Goal: Information Seeking & Learning: Understand process/instructions

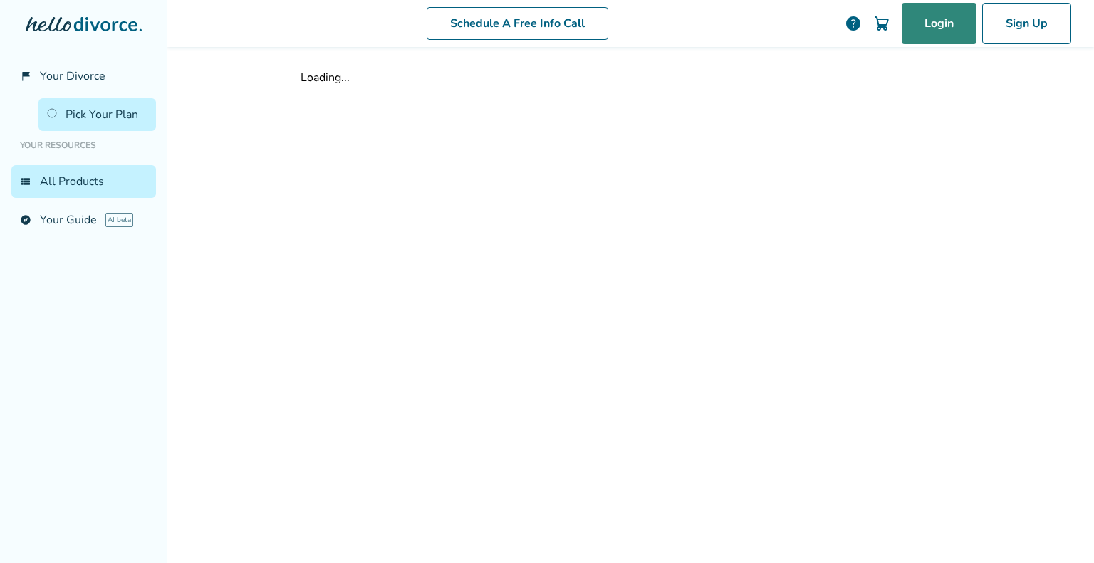
click at [915, 33] on link "Login" at bounding box center [939, 23] width 75 height 41
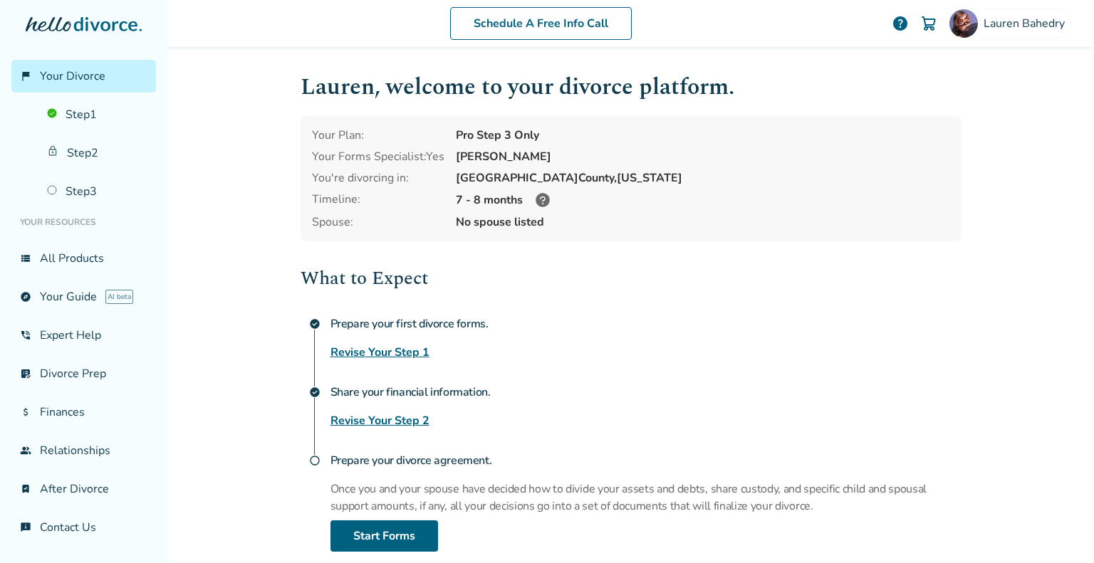
scroll to position [108, 0]
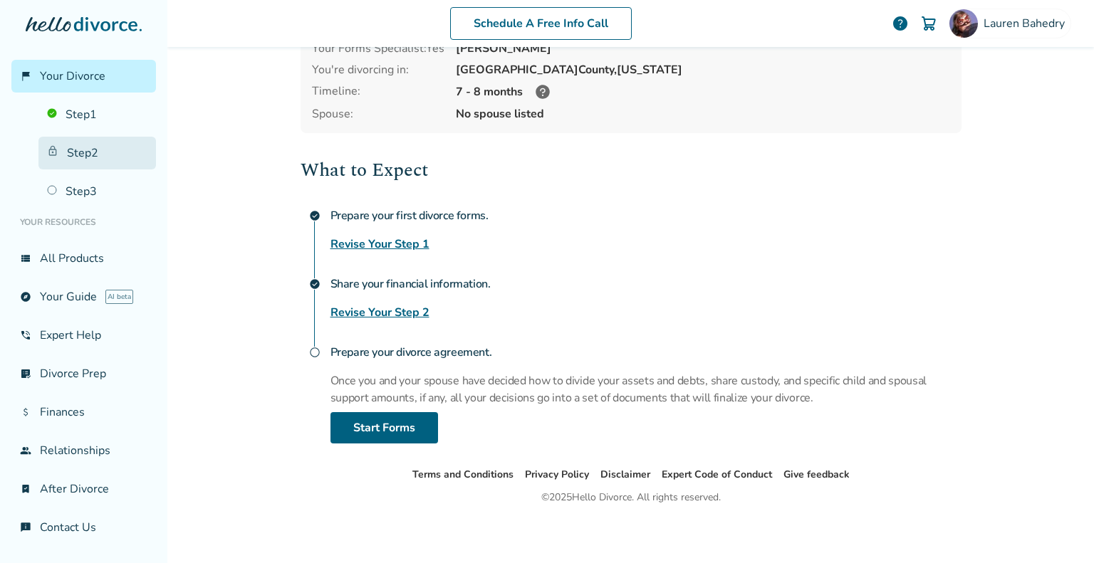
click at [83, 152] on link "Step 2" at bounding box center [97, 153] width 118 height 33
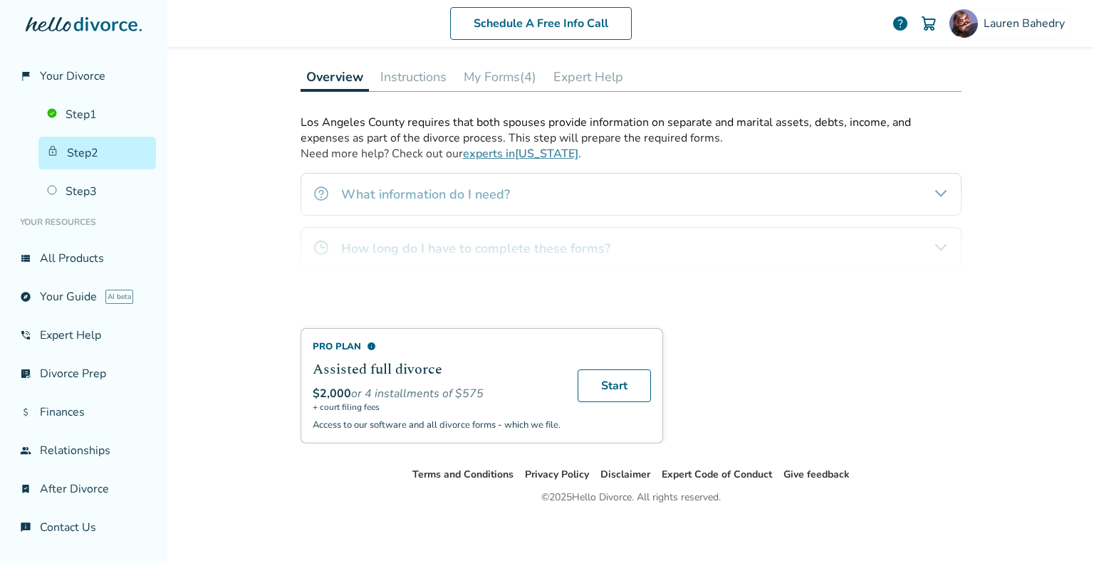
scroll to position [130, 0]
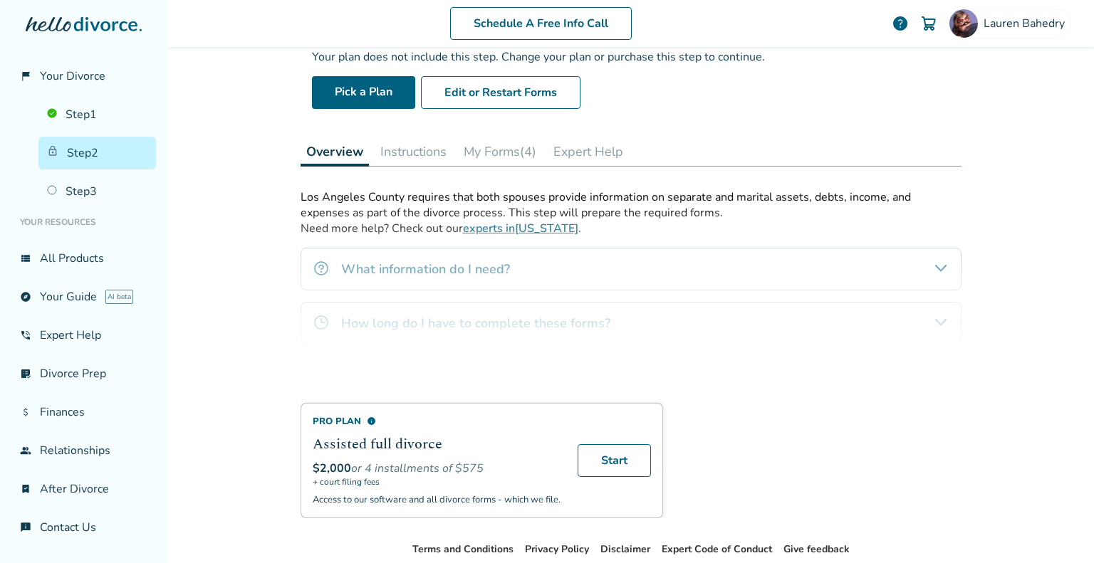
click at [511, 159] on button "My Forms (4)" at bounding box center [500, 151] width 84 height 28
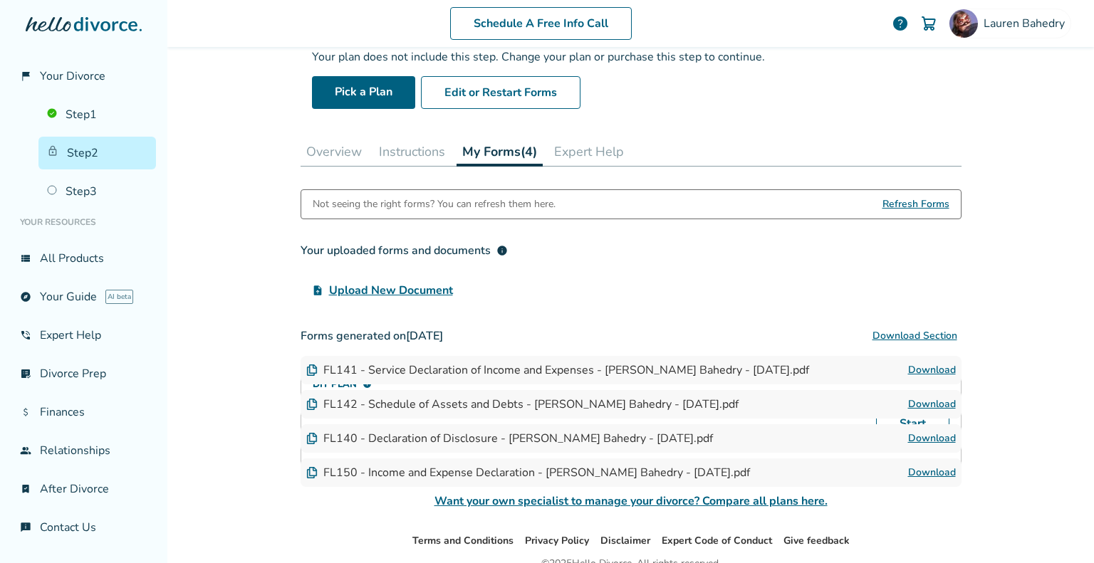
click at [702, 404] on div "FL142 - Schedule of Assets and Debts - [PERSON_NAME] Bahedry - [DATE].pdf" at bounding box center [522, 405] width 432 height 16
click at [925, 407] on link "Download" at bounding box center [932, 404] width 48 height 17
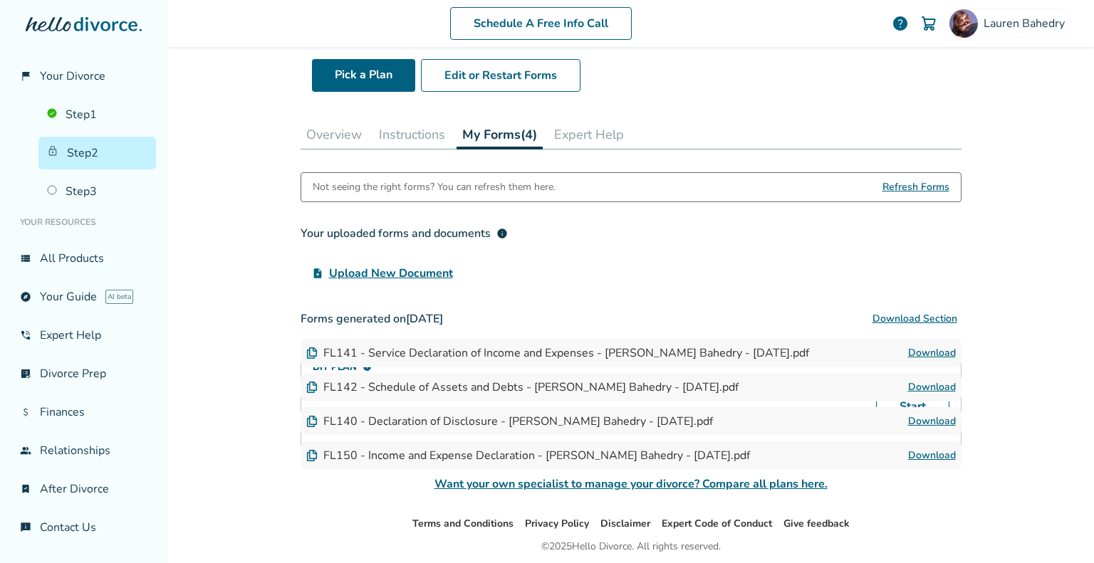
scroll to position [140, 0]
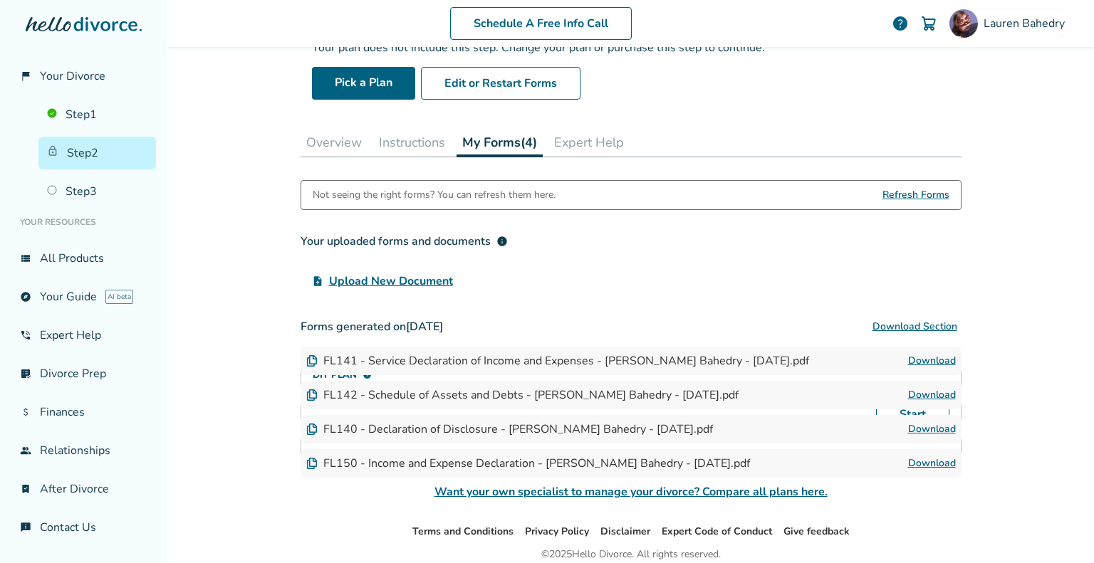
click at [407, 142] on button "Instructions" at bounding box center [412, 142] width 78 height 28
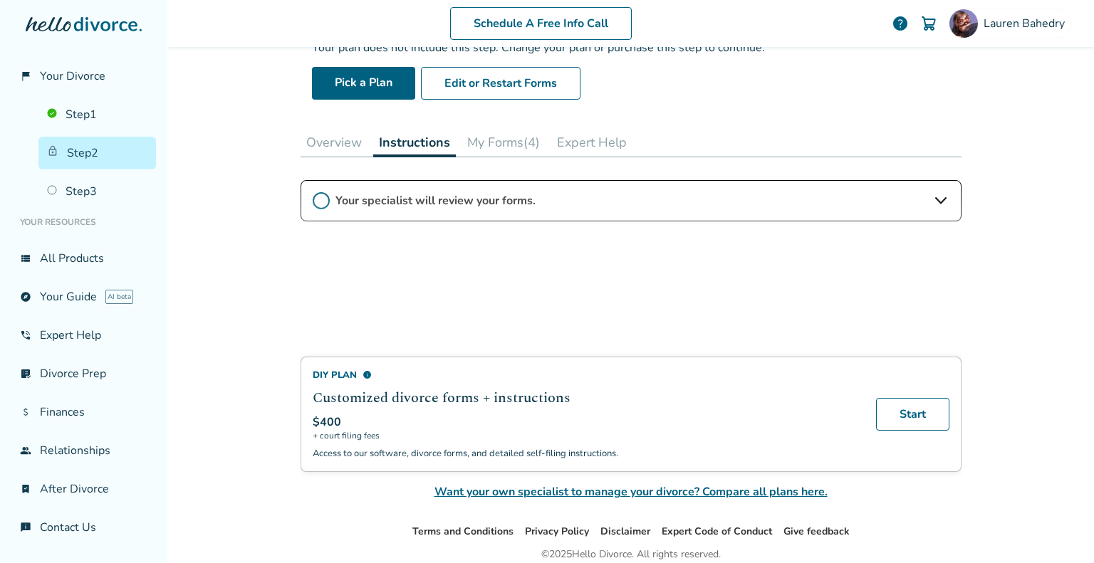
scroll to position [199, 0]
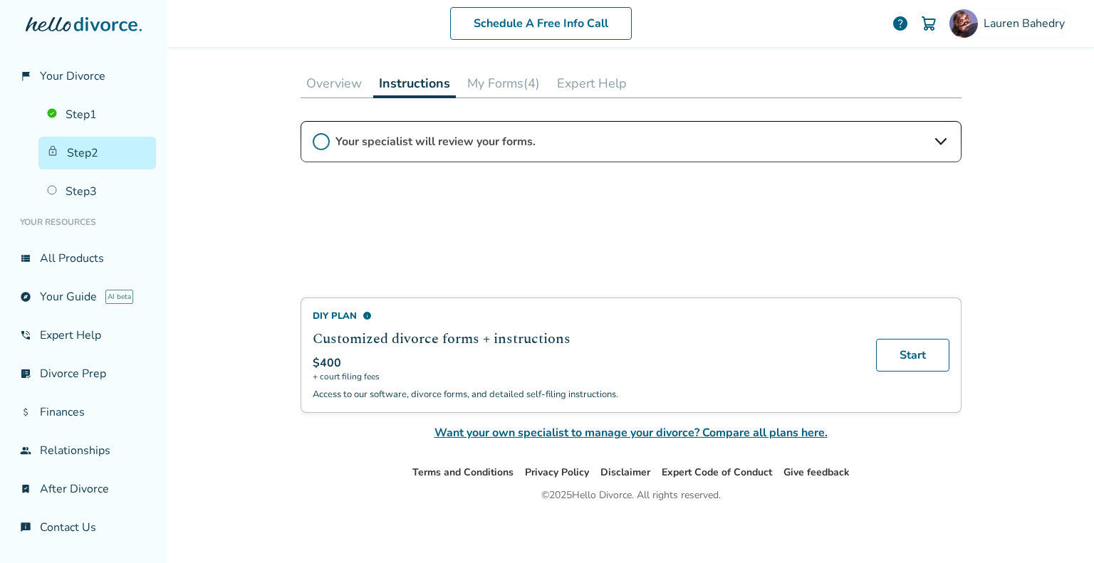
click at [587, 134] on div "DIY Plan info Customized divorce forms + instructions $400 + court filing fees …" at bounding box center [631, 281] width 661 height 321
click at [935, 146] on div "DIY Plan info Customized divorce forms + instructions $400 + court filing fees …" at bounding box center [631, 281] width 661 height 321
click at [936, 137] on div "DIY Plan info Customized divorce forms + instructions $400 + court filing fees …" at bounding box center [631, 281] width 661 height 321
click at [106, 189] on link "Step 3" at bounding box center [97, 191] width 118 height 33
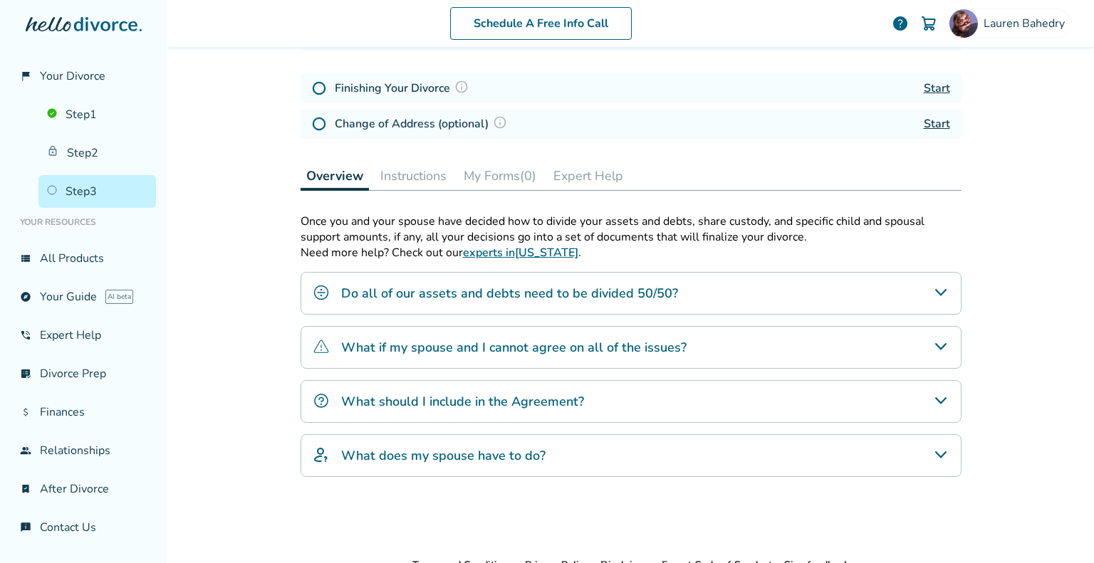
scroll to position [70, 0]
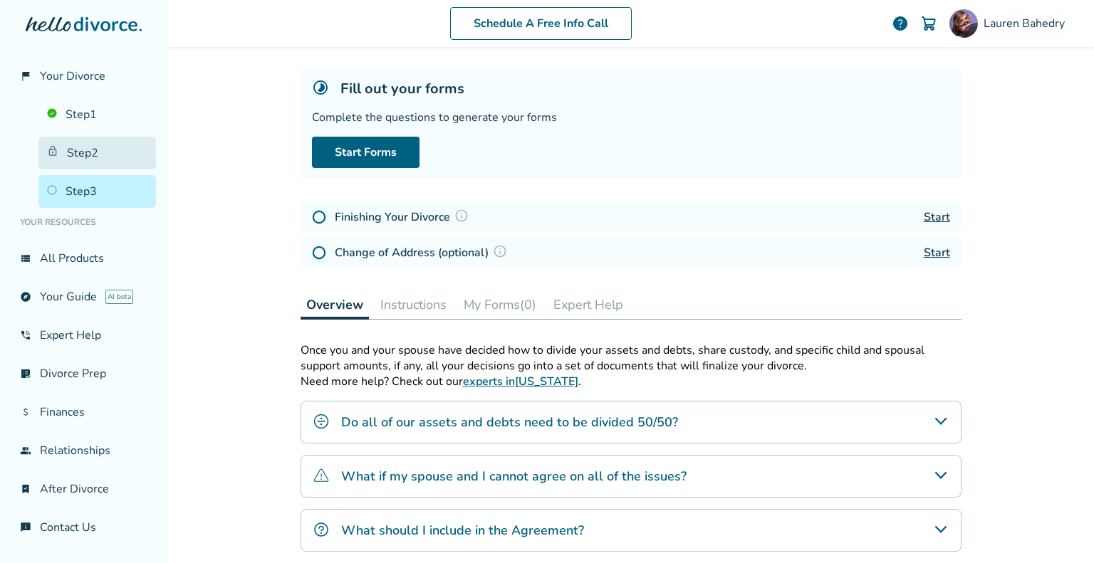
click at [97, 156] on link "Step 2" at bounding box center [97, 153] width 118 height 33
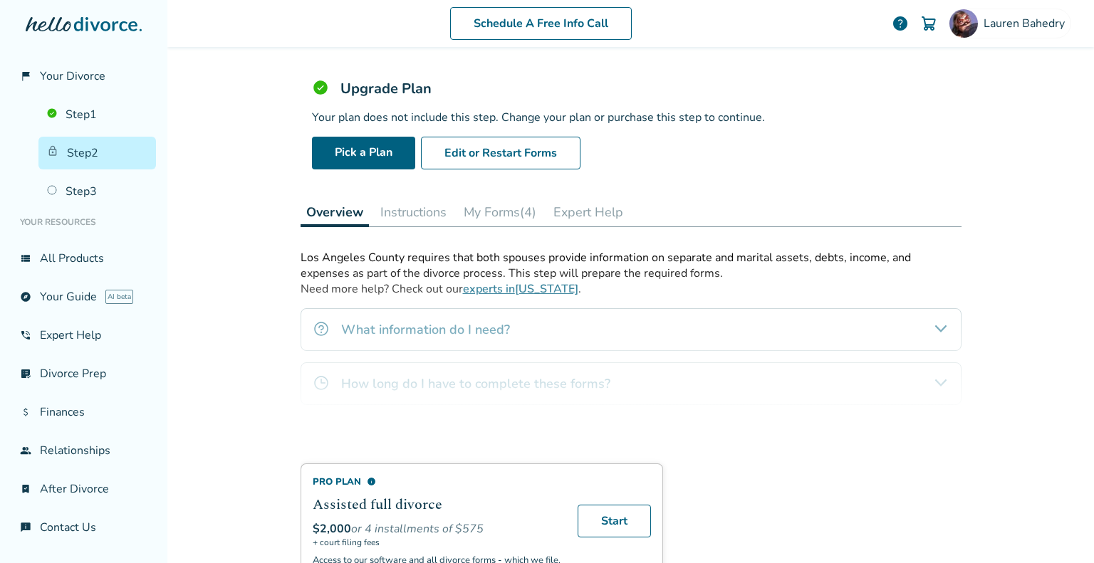
click at [436, 216] on button "Instructions" at bounding box center [414, 212] width 78 height 28
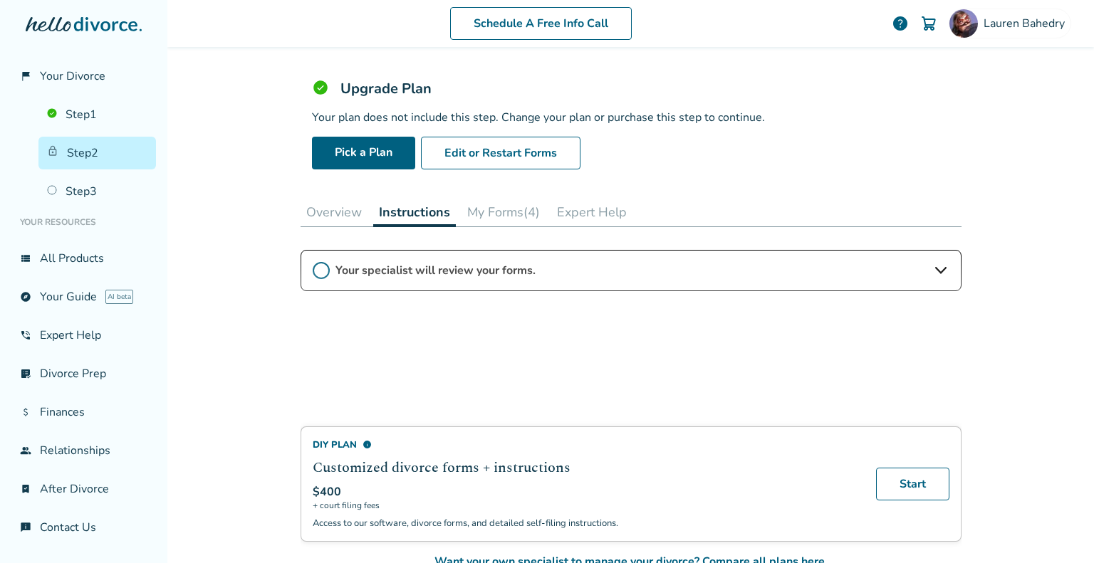
click at [471, 269] on div "DIY Plan info Customized divorce forms + instructions $400 + court filing fees …" at bounding box center [631, 410] width 661 height 321
click at [326, 268] on div "DIY Plan info Customized divorce forms + instructions $400 + court filing fees …" at bounding box center [631, 410] width 661 height 321
click at [931, 276] on div "DIY Plan info Customized divorce forms + instructions $400 + court filing fees …" at bounding box center [631, 410] width 661 height 321
click at [934, 266] on div "DIY Plan info Customized divorce forms + instructions $400 + court filing fees …" at bounding box center [631, 410] width 661 height 321
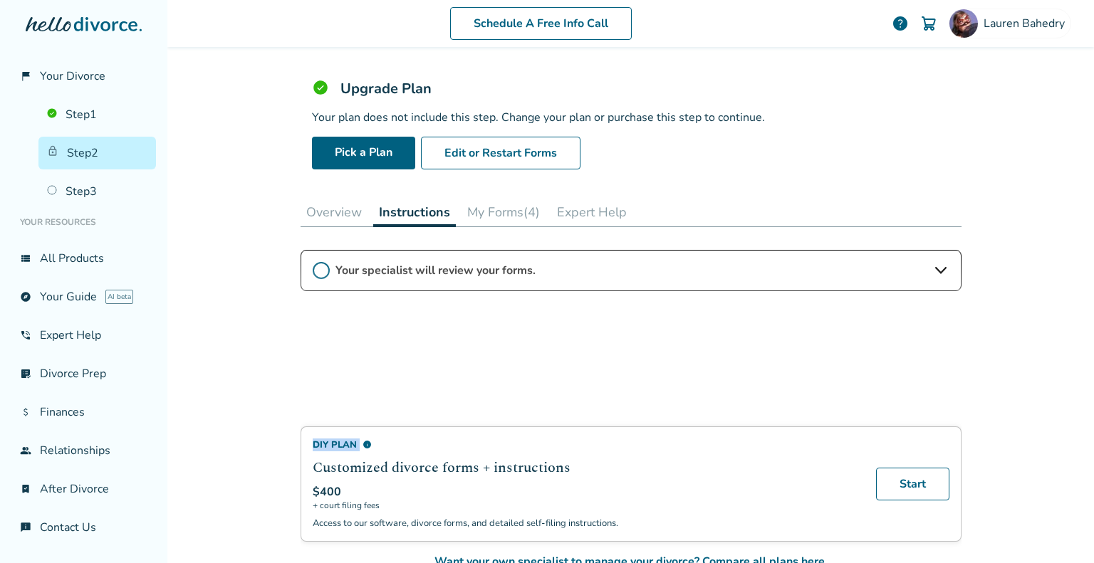
click at [934, 266] on div "DIY Plan info Customized divorce forms + instructions $400 + court filing fees …" at bounding box center [631, 410] width 661 height 321
click at [301, 206] on button "Overview" at bounding box center [334, 212] width 67 height 28
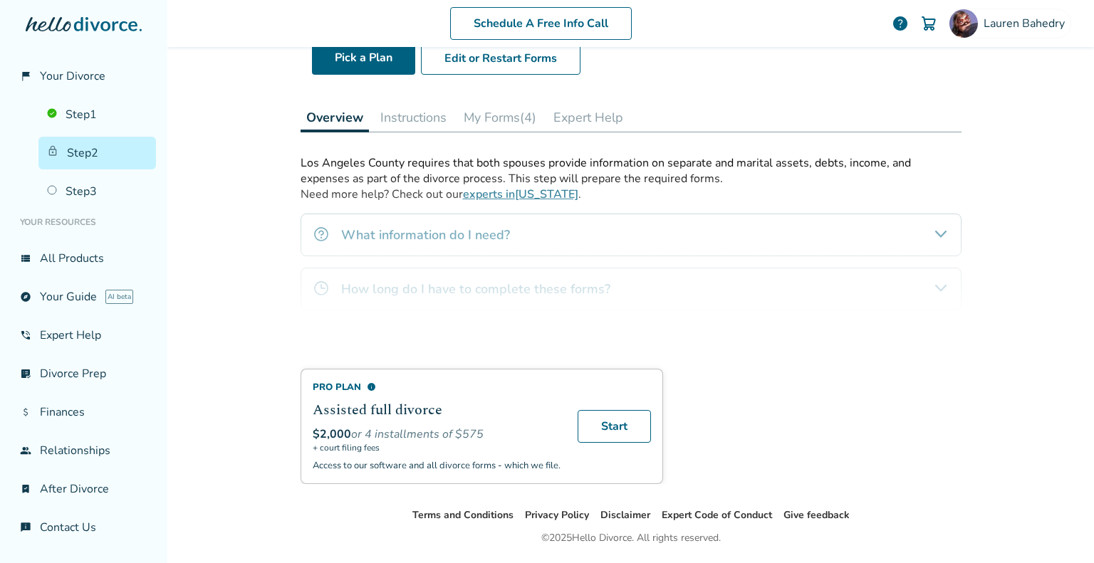
scroll to position [39, 0]
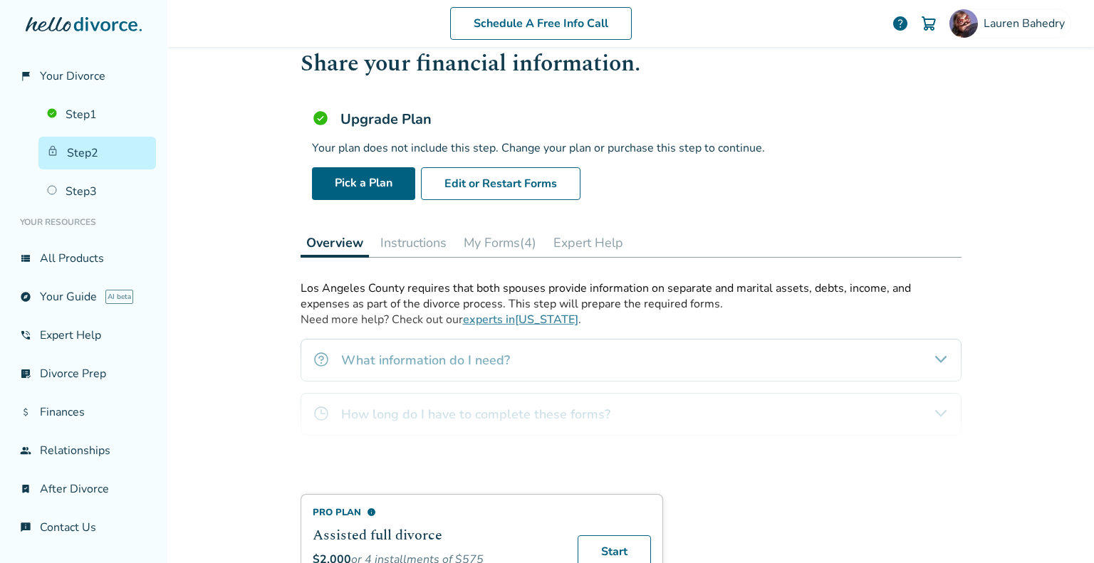
click at [492, 242] on button "My Forms (4)" at bounding box center [500, 243] width 84 height 28
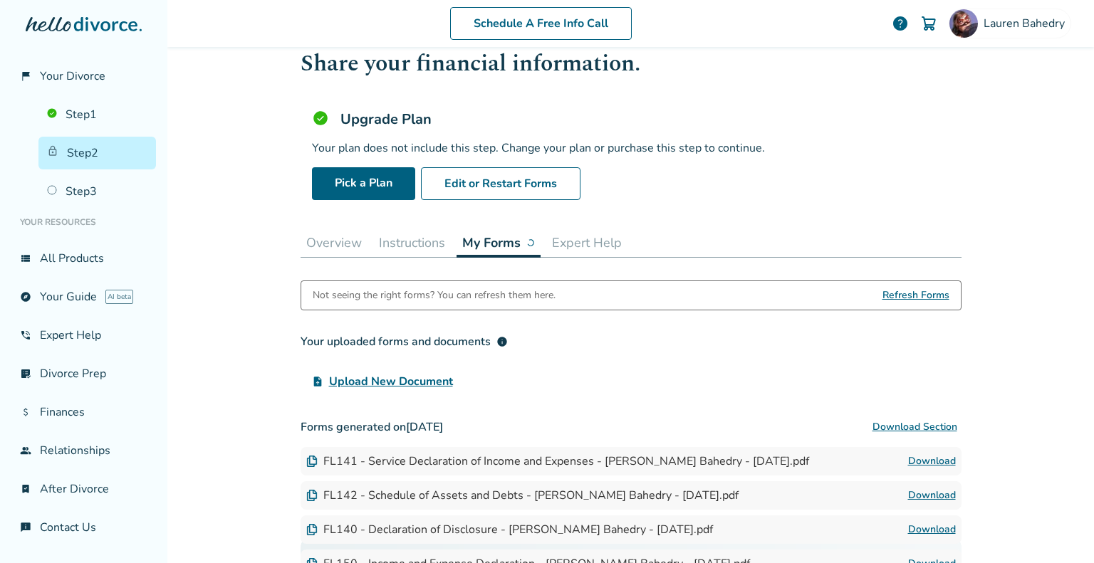
click at [571, 243] on button "Expert Help" at bounding box center [586, 243] width 81 height 28
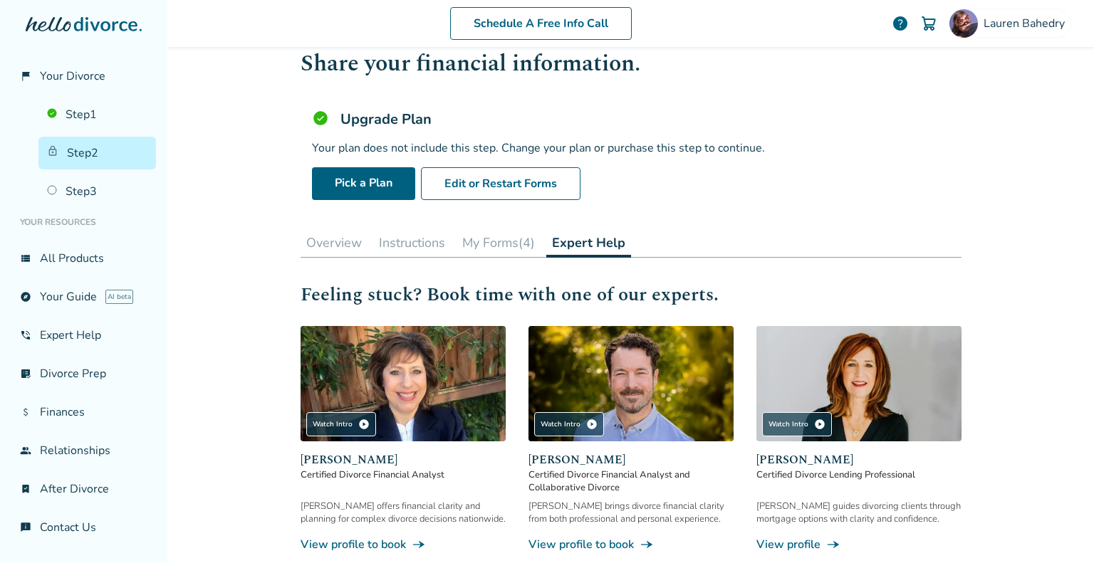
click at [477, 241] on button "My Forms (4)" at bounding box center [499, 243] width 84 height 28
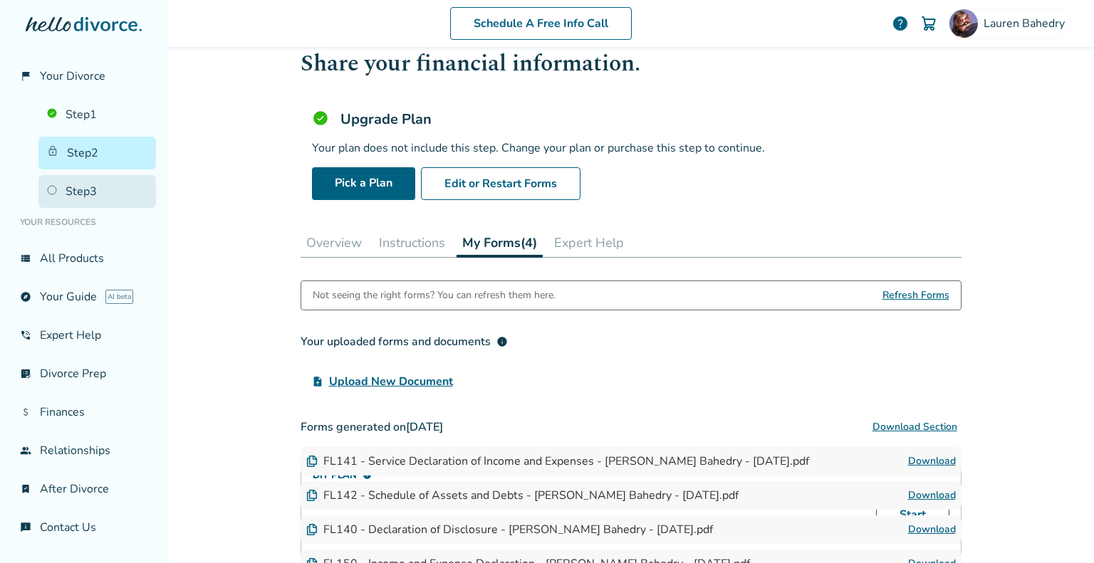
click at [95, 195] on link "Step 3" at bounding box center [97, 191] width 118 height 33
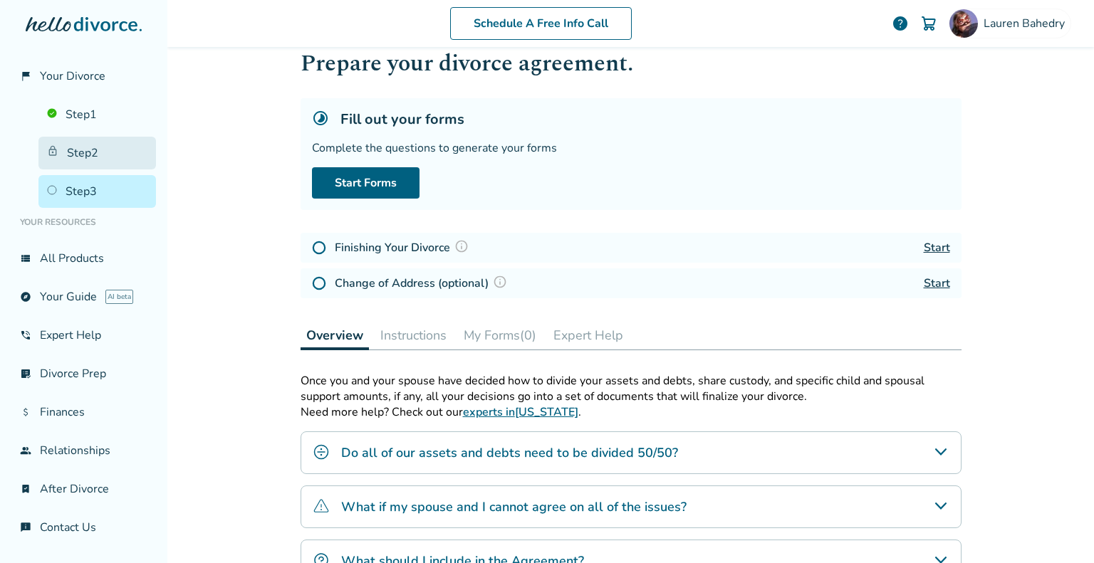
click at [88, 157] on link "Step 2" at bounding box center [97, 153] width 118 height 33
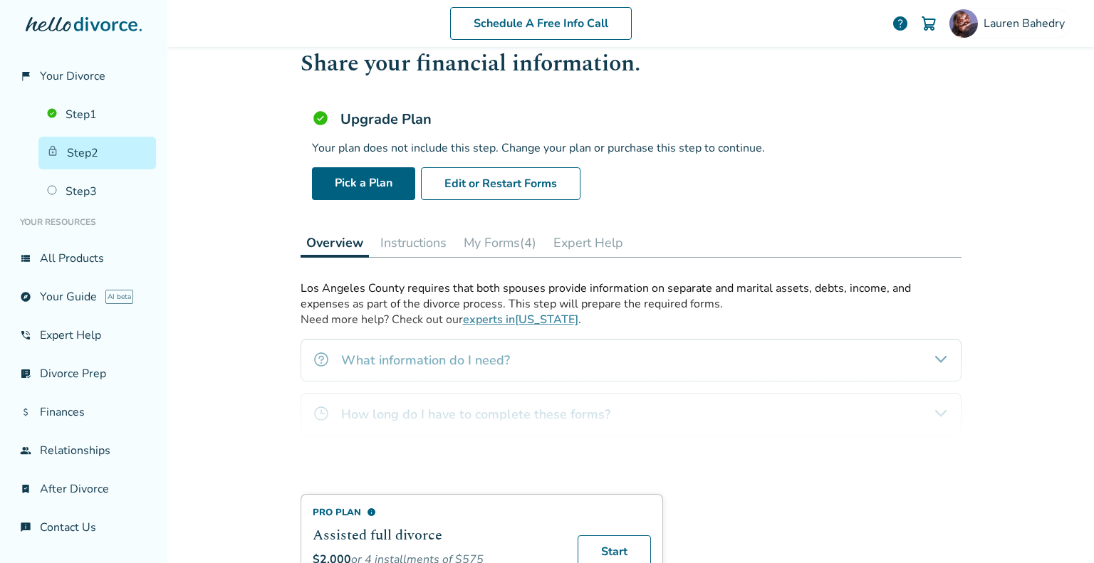
click at [737, 344] on div "Pro Plan info Assisted full divorce $2,000 or 4 installments of $575 + court fi…" at bounding box center [631, 445] width 661 height 329
click at [890, 378] on div "Pro Plan info Assisted full divorce $2,000 or 4 installments of $575 + court fi…" at bounding box center [631, 445] width 661 height 329
click at [920, 373] on div "Pro Plan info Assisted full divorce $2,000 or 4 installments of $575 + court fi…" at bounding box center [631, 445] width 661 height 329
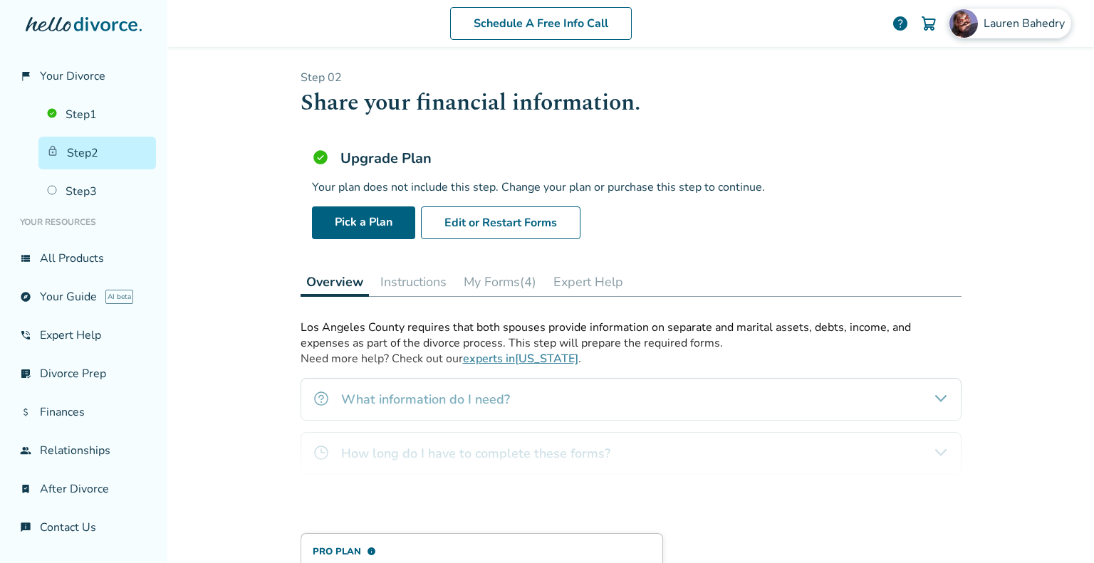
click at [952, 20] on img at bounding box center [964, 23] width 28 height 28
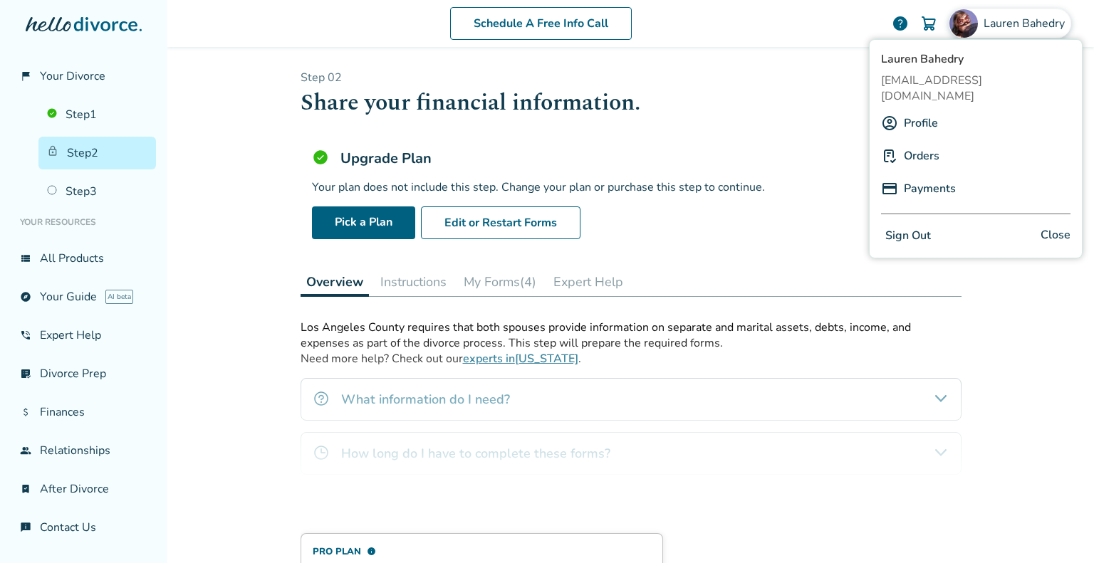
click at [908, 143] on link "Orders" at bounding box center [922, 155] width 36 height 27
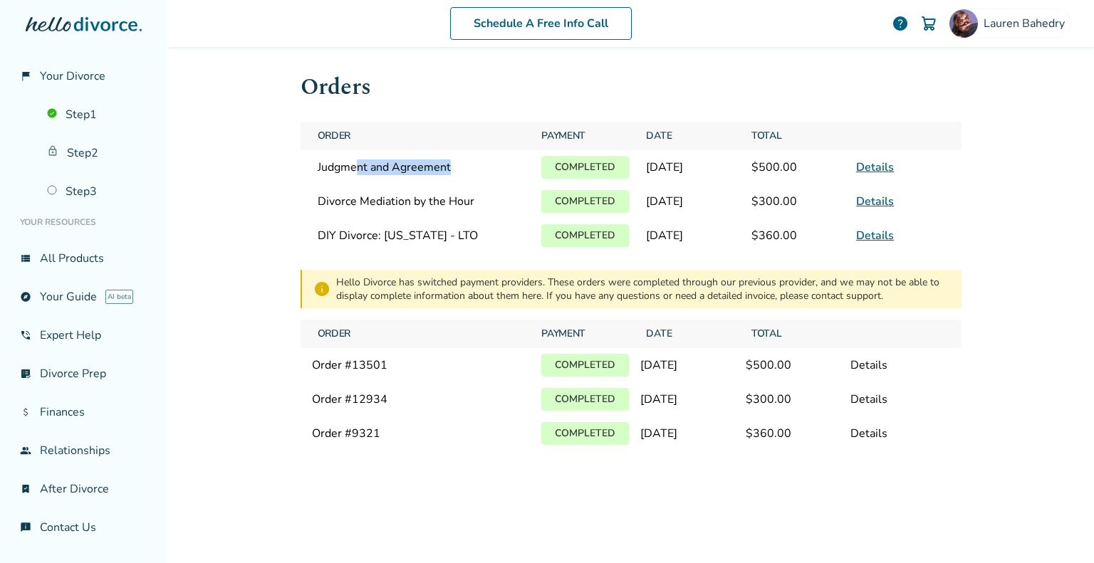
drag, startPoint x: 350, startPoint y: 163, endPoint x: 462, endPoint y: 176, distance: 111.9
click at [462, 176] on div "Judgment and Agreement" at bounding box center [421, 167] width 219 height 27
click at [801, 21] on div "Schedule A Free Info Call" at bounding box center [541, 23] width 702 height 33
click at [71, 153] on link "Step 2" at bounding box center [97, 153] width 118 height 33
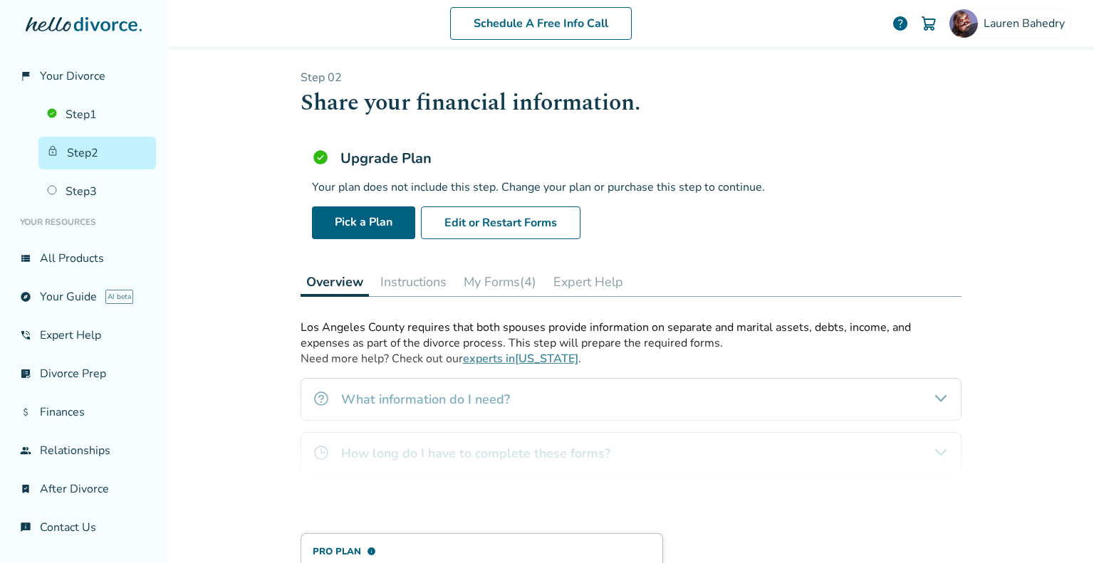
click at [771, 15] on div "Schedule A Free Info Call" at bounding box center [541, 23] width 702 height 33
click at [709, 76] on p "Step 0 2" at bounding box center [631, 78] width 661 height 16
click at [712, 68] on div "Step 0 2 Share your financial information. Upgrade Plan Your plan does not incl…" at bounding box center [631, 359] width 684 height 625
click at [656, 192] on div "Your plan does not include this step. Change your plan or purchase this step to…" at bounding box center [631, 188] width 638 height 16
click at [752, 63] on div "Step 0 2 Share your financial information. Upgrade Plan Your plan does not incl…" at bounding box center [631, 359] width 684 height 625
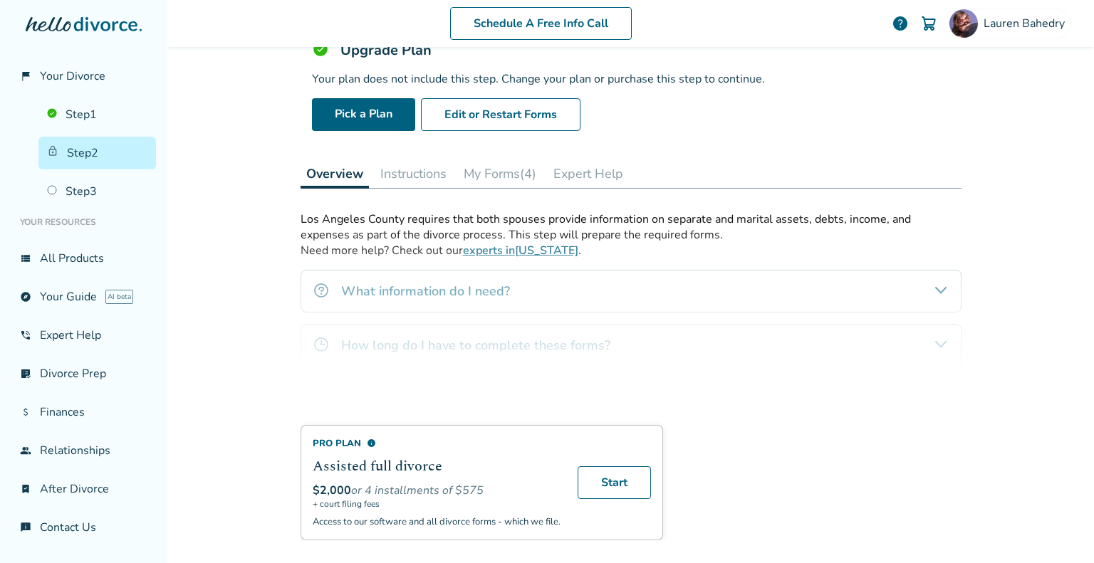
scroll to position [123, 0]
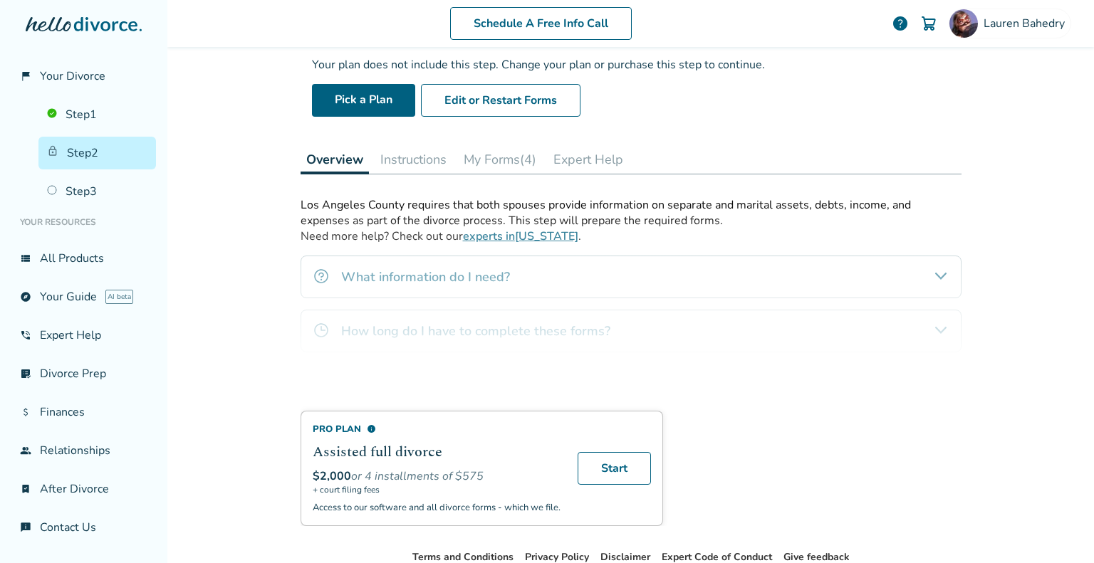
click at [407, 156] on button "Instructions" at bounding box center [414, 159] width 78 height 28
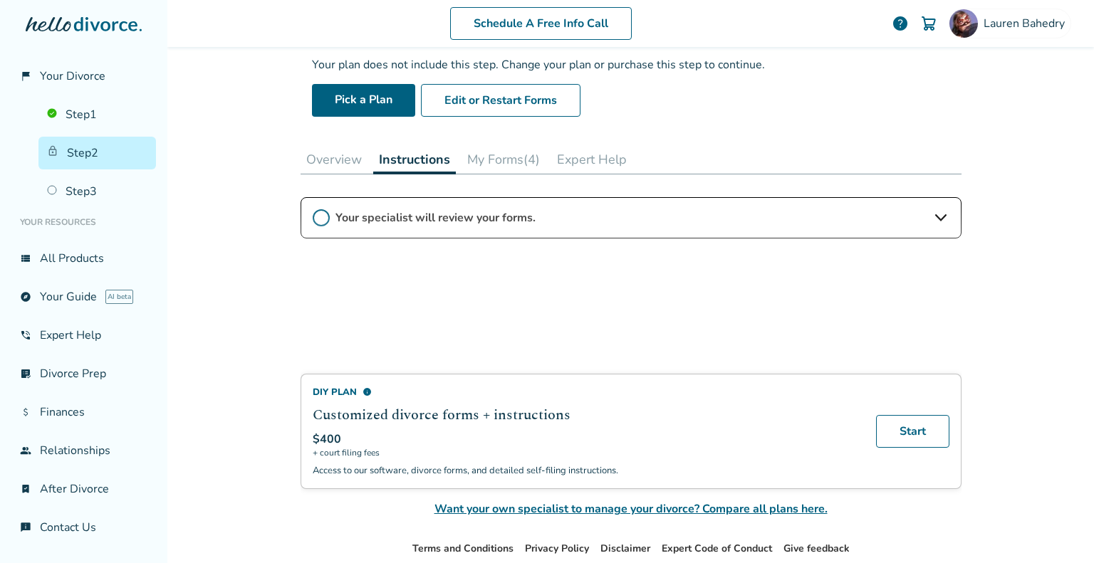
click at [494, 157] on button "My Forms (4)" at bounding box center [504, 159] width 84 height 28
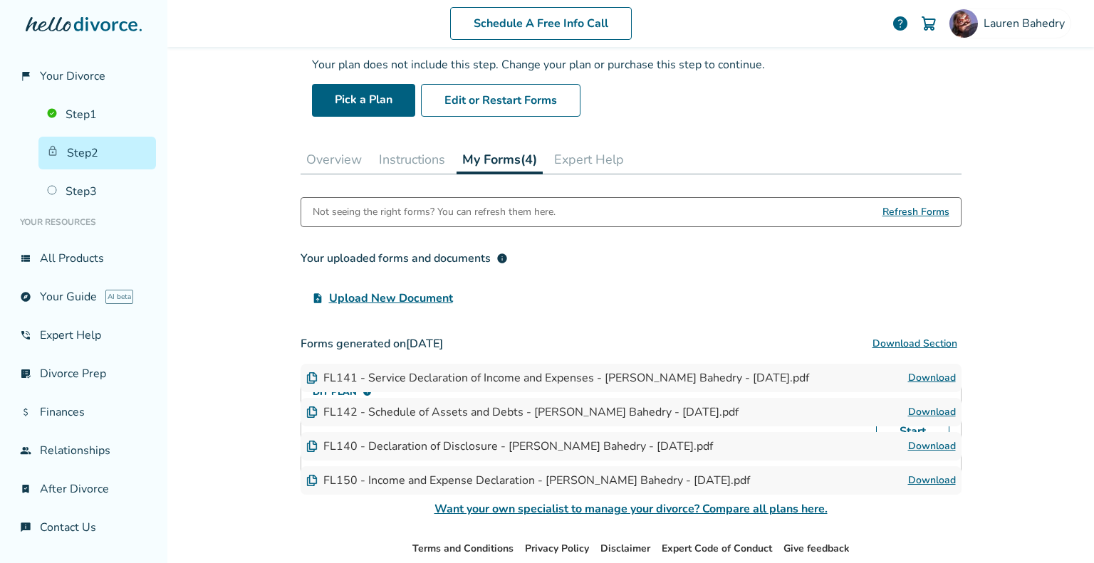
click at [407, 155] on button "Instructions" at bounding box center [412, 159] width 78 height 28
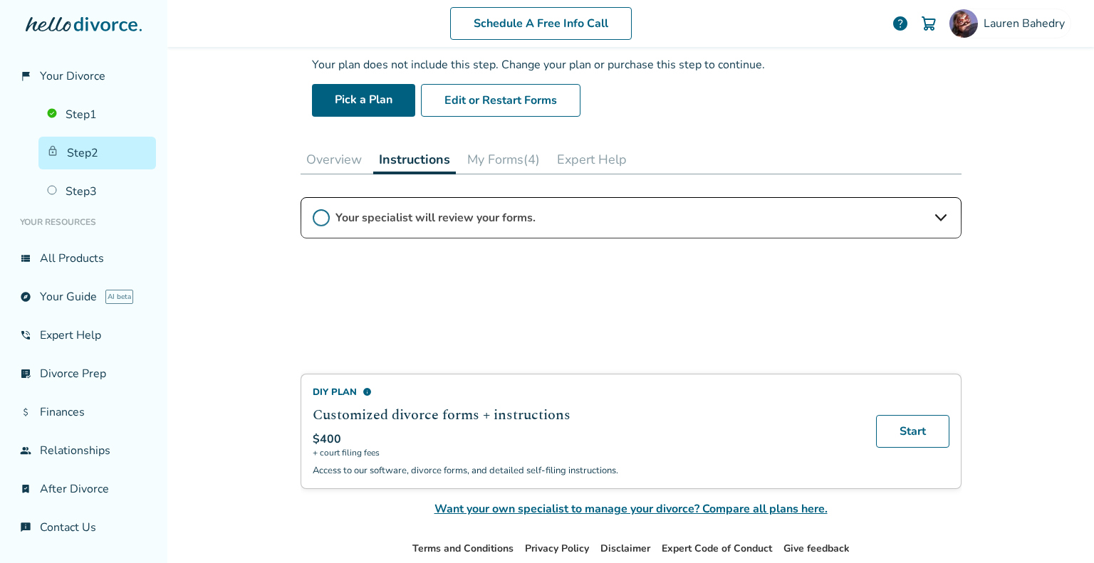
scroll to position [199, 0]
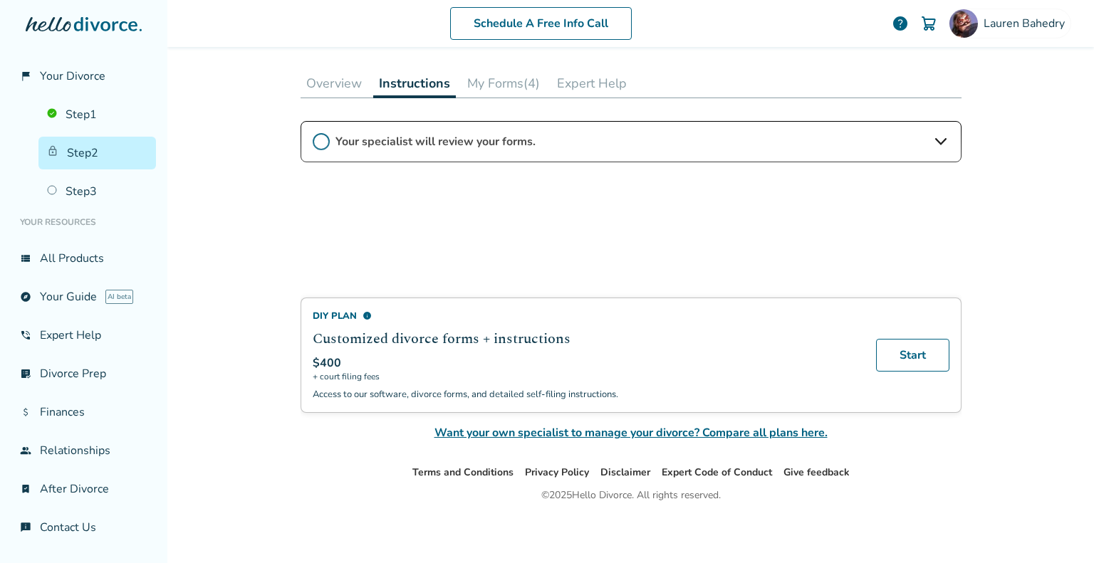
click at [570, 85] on button "Expert Help" at bounding box center [591, 83] width 81 height 28
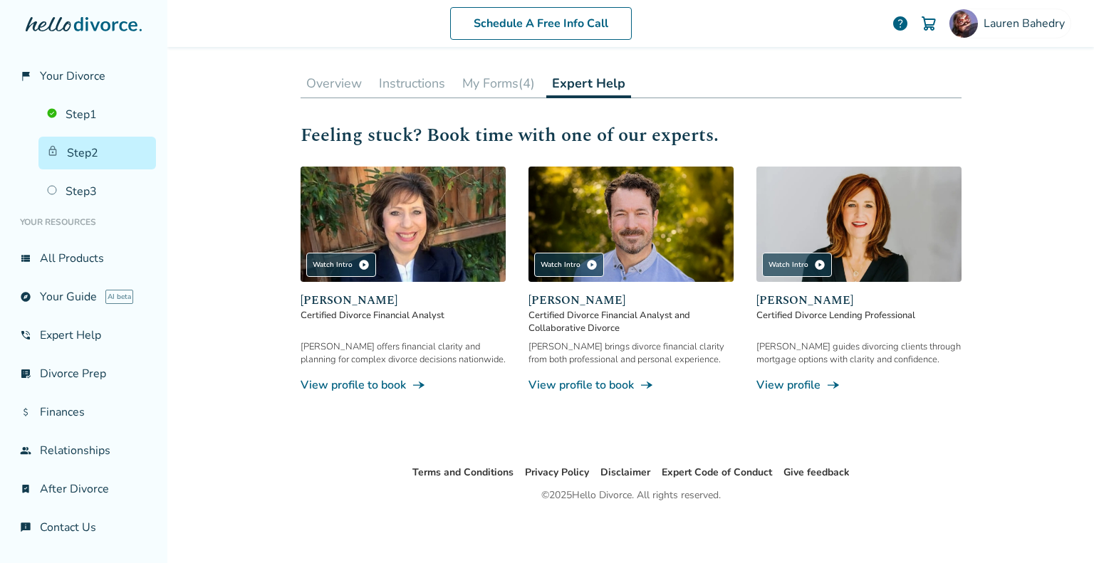
click at [497, 90] on button "My Forms (4)" at bounding box center [499, 83] width 84 height 28
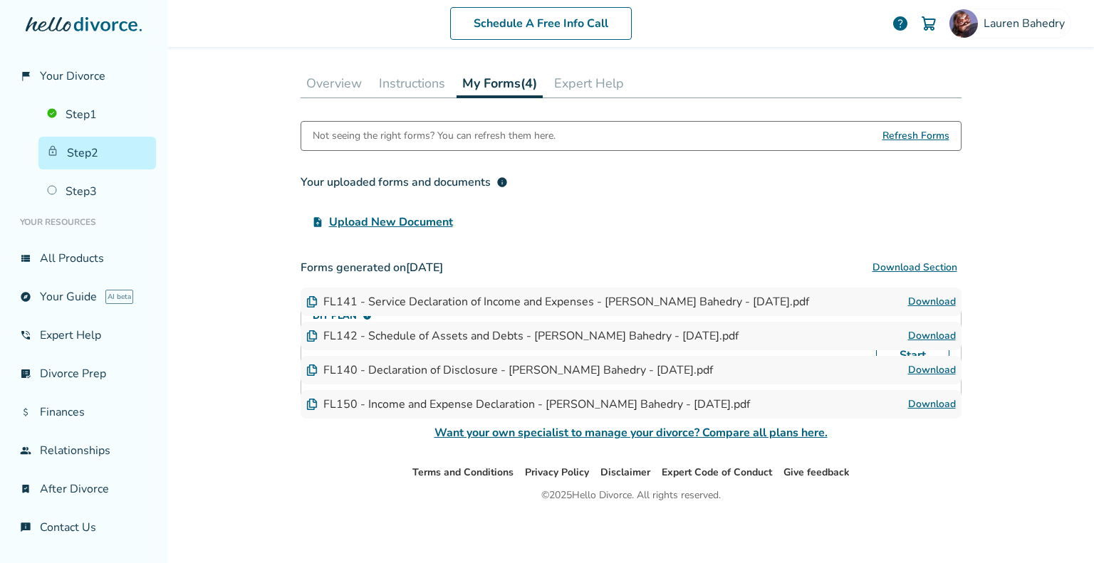
click at [915, 363] on link "Download" at bounding box center [932, 370] width 48 height 17
click at [76, 297] on link "explore Your Guide AI beta" at bounding box center [83, 297] width 145 height 33
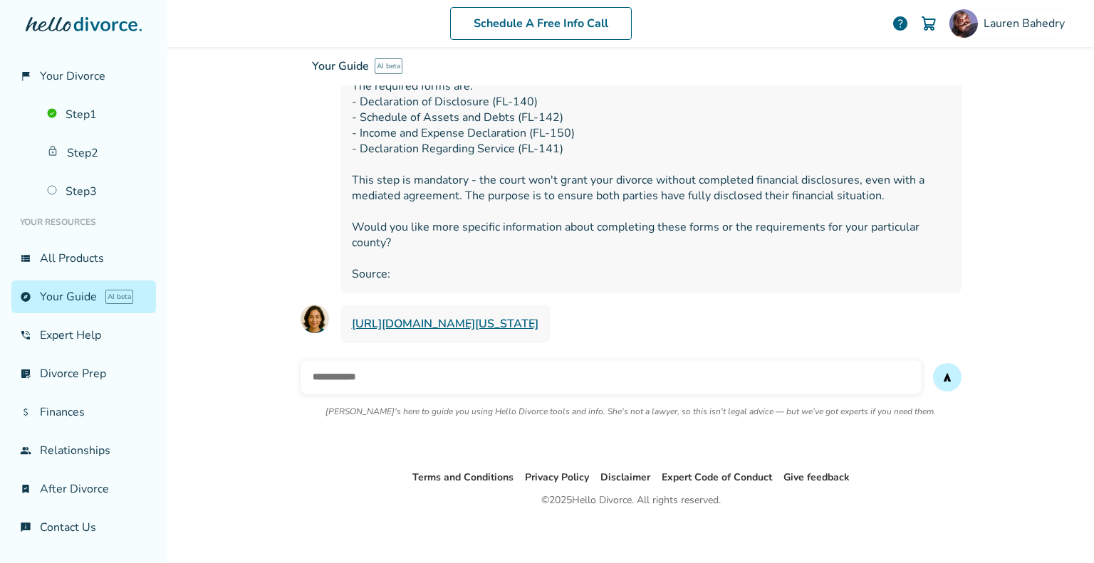
scroll to position [1176, 0]
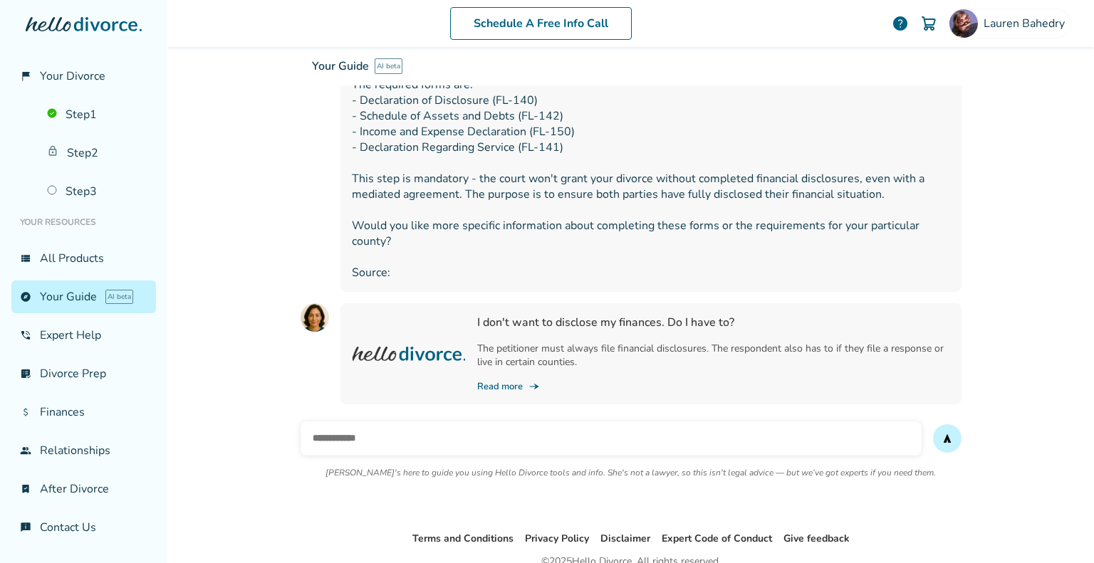
click at [414, 430] on input "text" at bounding box center [611, 439] width 621 height 34
type input "*"
type input "**********"
click at [933, 425] on button "send" at bounding box center [947, 439] width 28 height 28
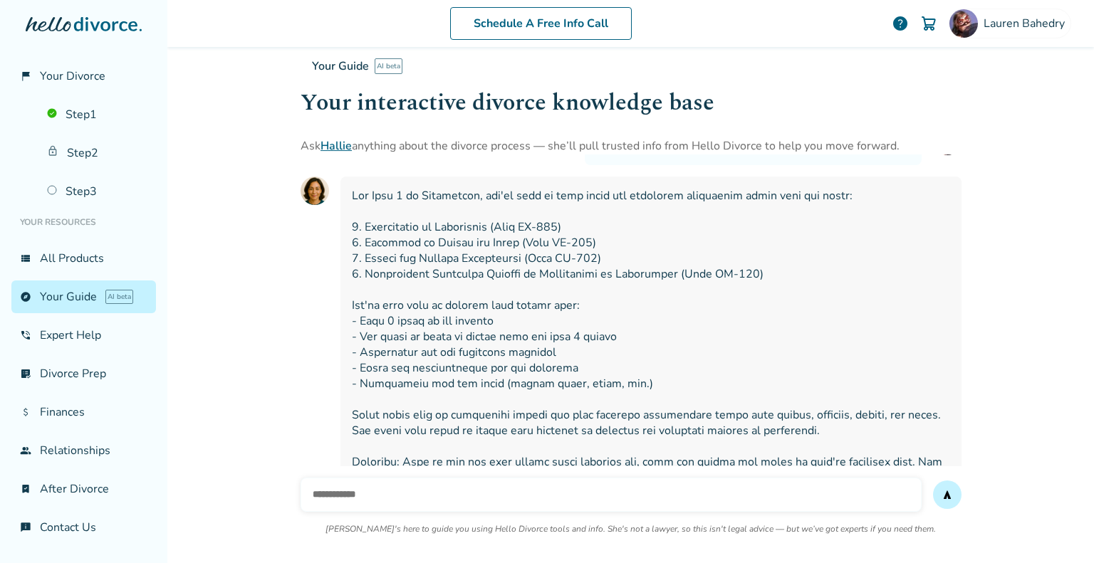
scroll to position [1467, 0]
click at [437, 497] on input "text" at bounding box center [611, 495] width 621 height 34
type input "**********"
click at [933, 481] on button "send" at bounding box center [947, 495] width 28 height 28
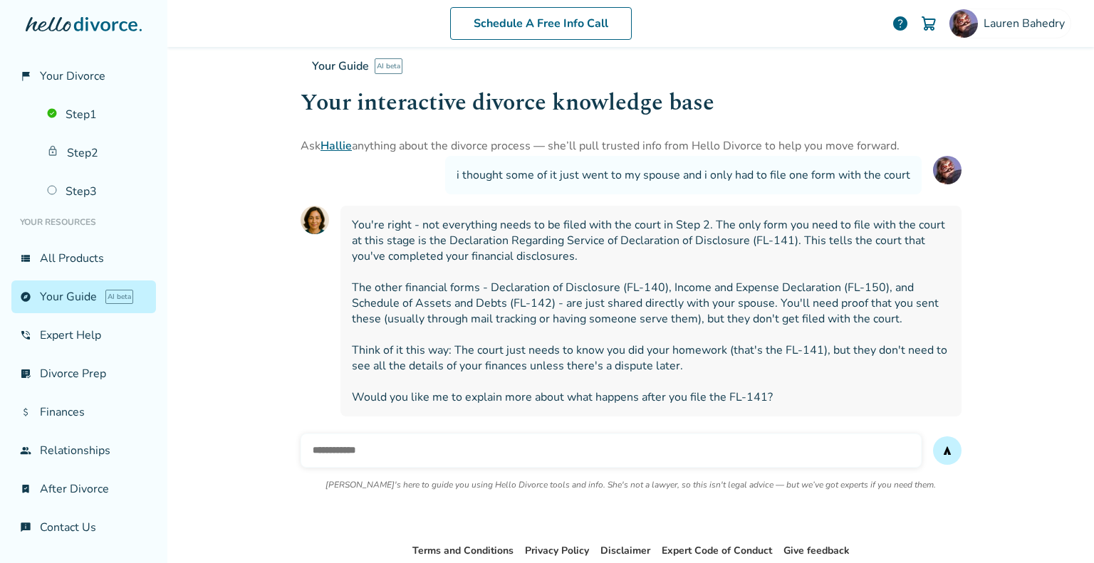
scroll to position [1848, 0]
click at [602, 284] on span "You're right - not everything needs to be filed with the court in Step 2. The o…" at bounding box center [651, 313] width 598 height 188
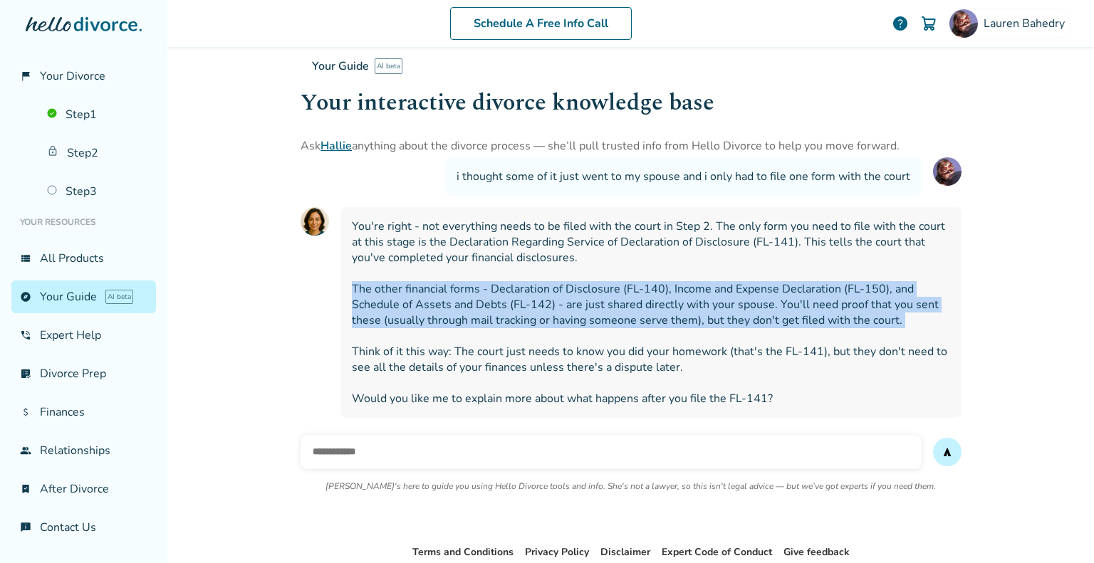
click at [602, 284] on span "You're right - not everything needs to be filed with the court in Step 2. The o…" at bounding box center [651, 313] width 598 height 188
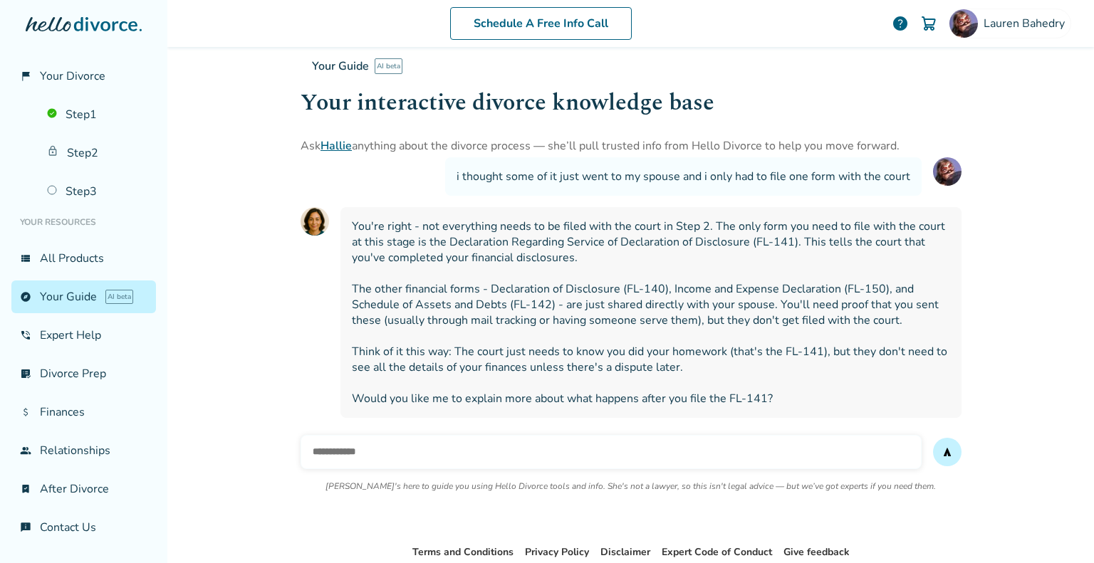
click at [578, 331] on span "You're right - not everything needs to be filed with the court in Step 2. The o…" at bounding box center [651, 313] width 598 height 188
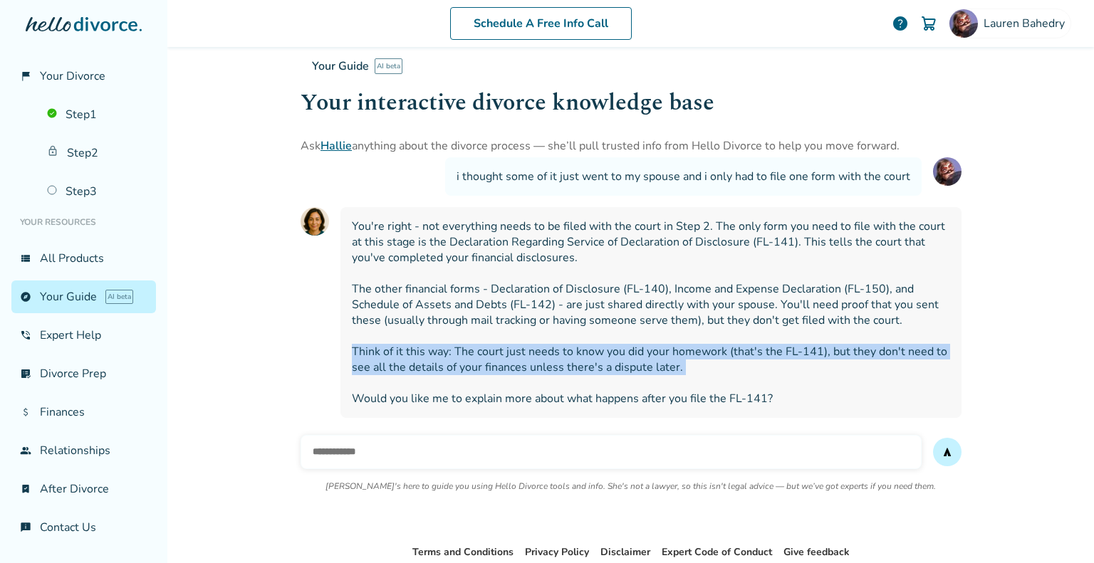
click at [578, 331] on span "You're right - not everything needs to be filed with the court in Step 2. The o…" at bounding box center [651, 313] width 598 height 188
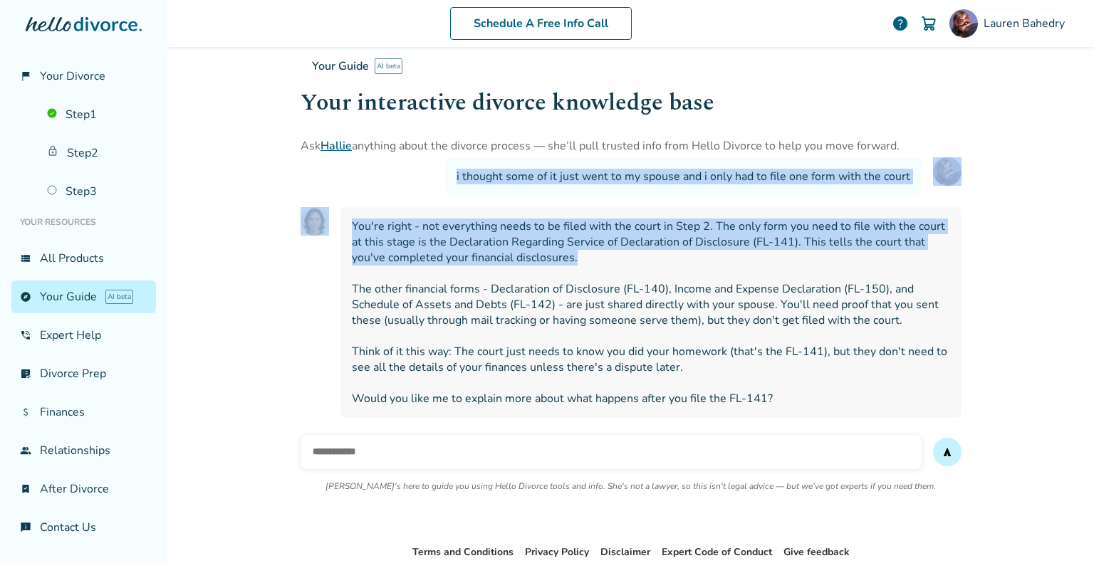
drag, startPoint x: 735, startPoint y: 229, endPoint x: 744, endPoint y: -86, distance: 315.7
click at [744, 0] on html "flag_2 Your Divorce Step 1 Step 2 Step 3 Your Resources view_list All Products …" at bounding box center [547, 281] width 1094 height 563
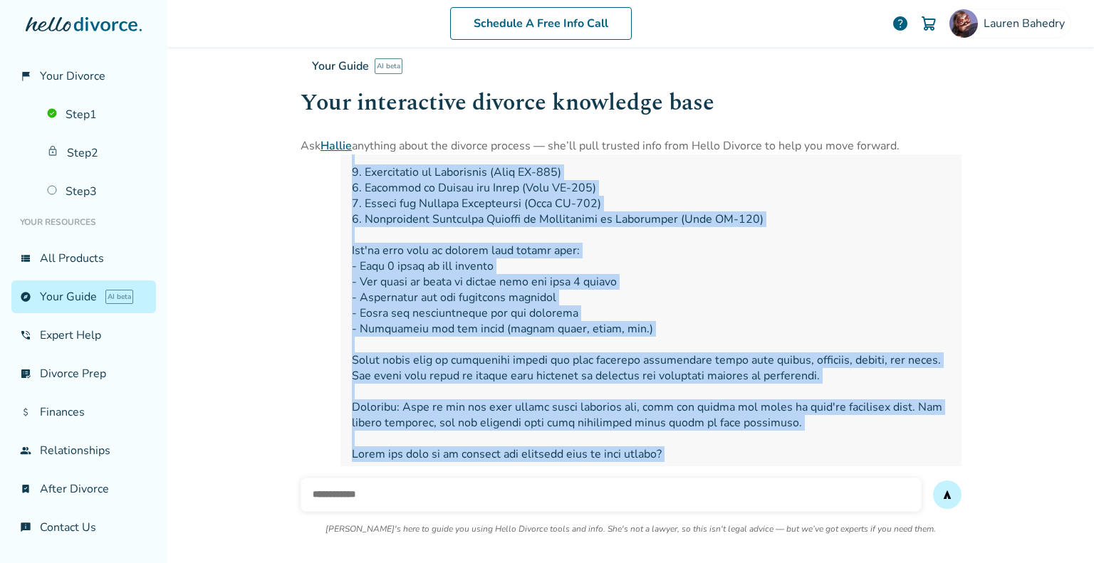
click at [601, 381] on span at bounding box center [651, 297] width 598 height 329
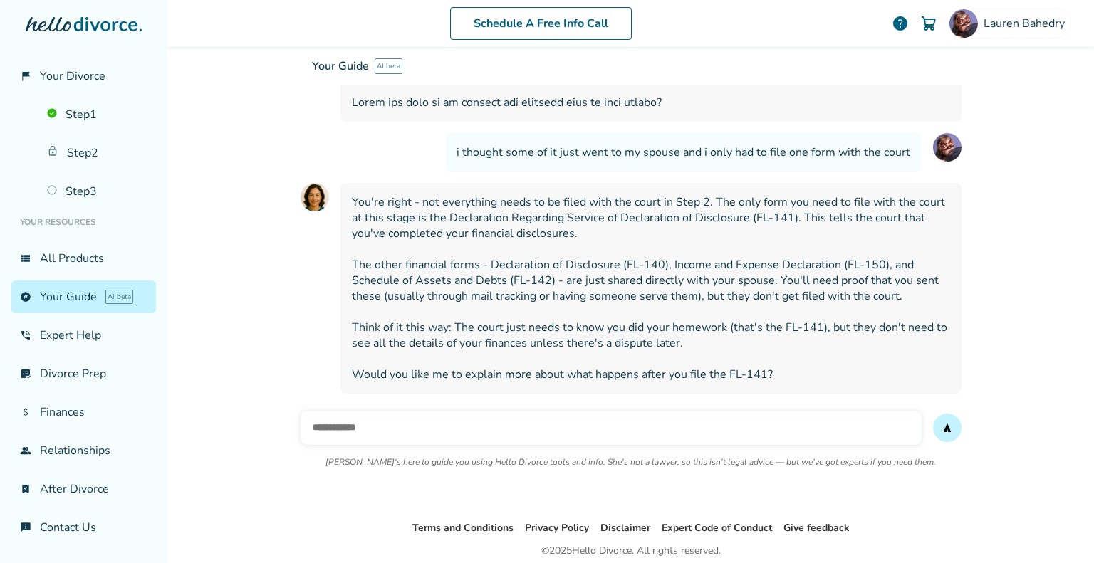
scroll to position [1898, 0]
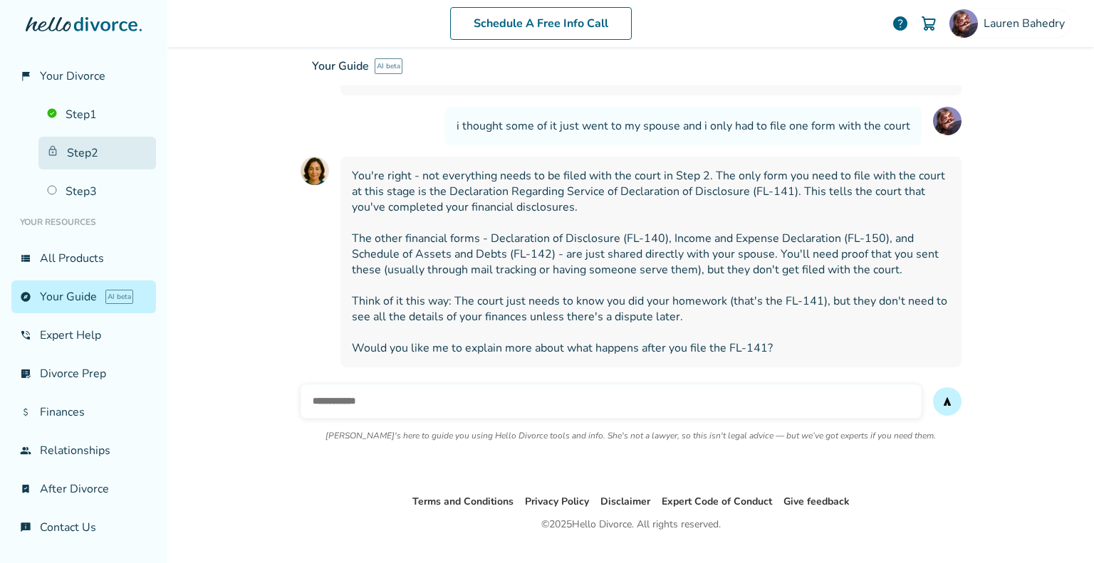
click at [82, 147] on link "Step 2" at bounding box center [97, 153] width 118 height 33
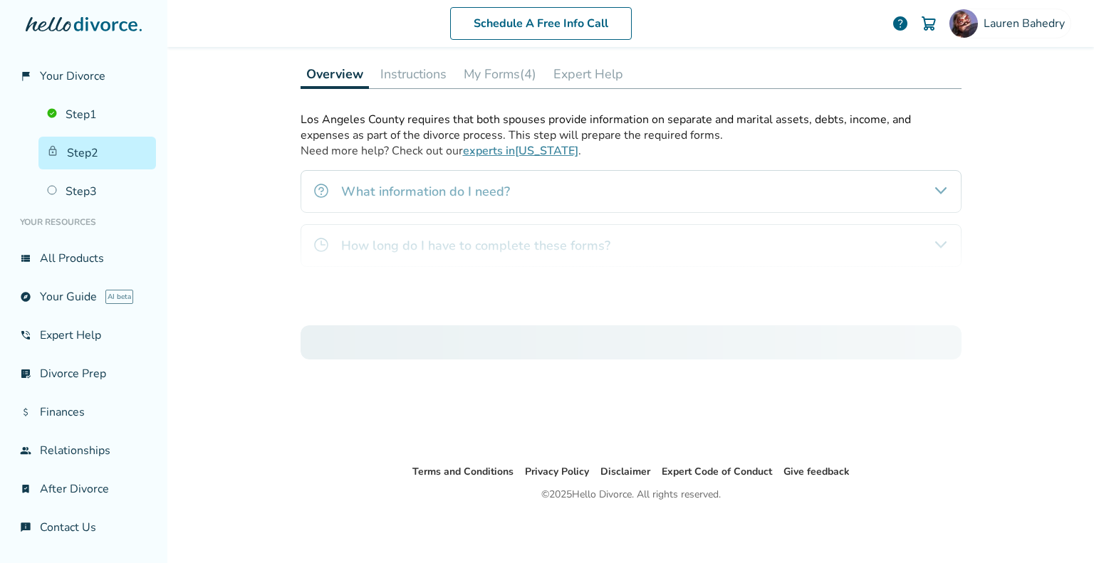
scroll to position [70, 0]
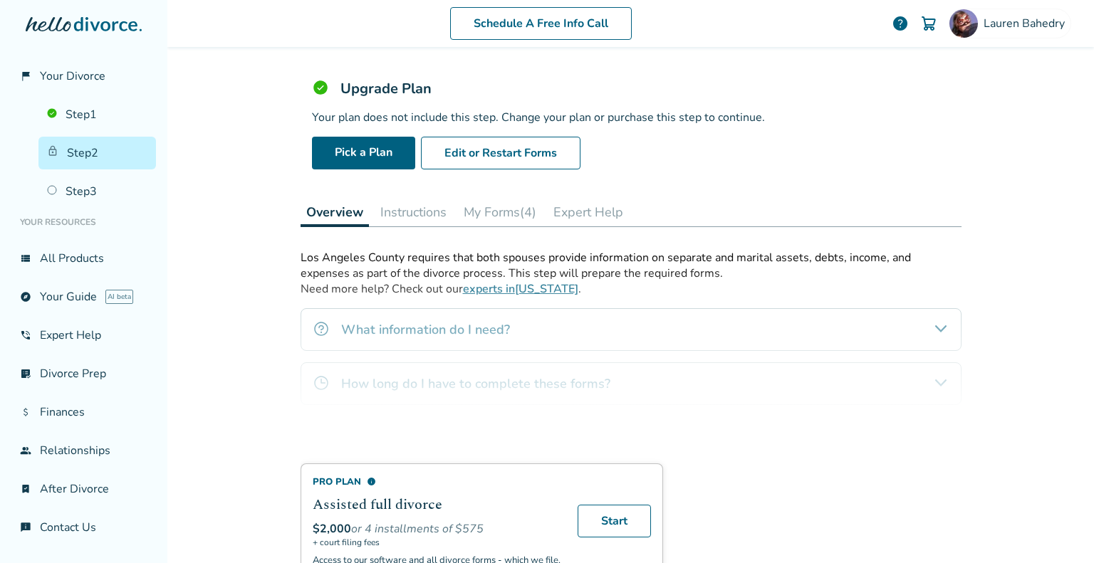
click at [518, 204] on button "My Forms (4)" at bounding box center [500, 212] width 84 height 28
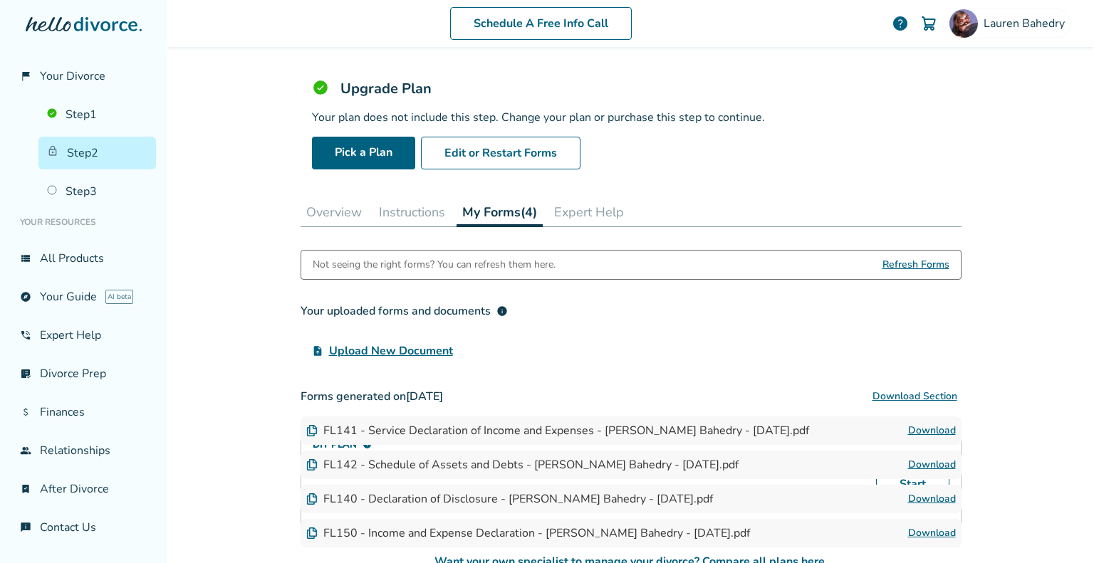
scroll to position [143, 0]
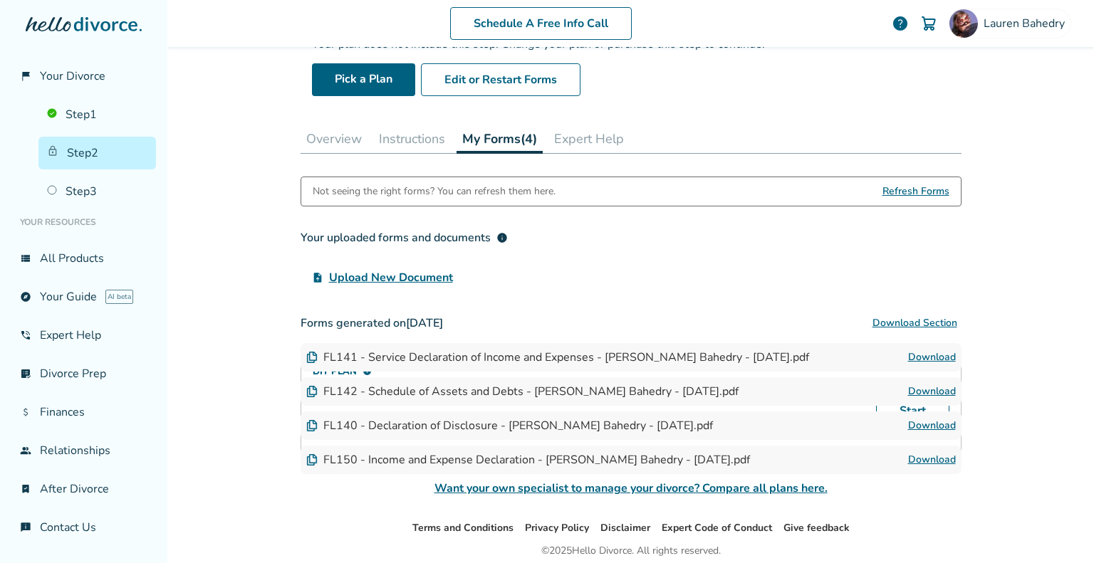
click at [930, 355] on link "Download" at bounding box center [932, 357] width 48 height 17
click at [76, 297] on link "explore Your Guide AI beta" at bounding box center [83, 297] width 145 height 33
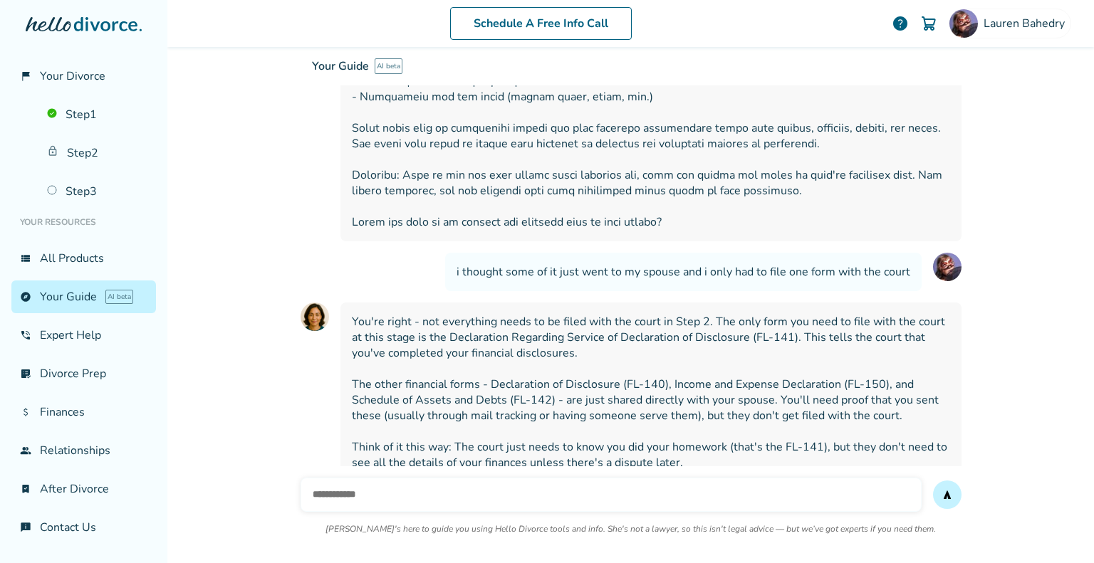
scroll to position [1851, 0]
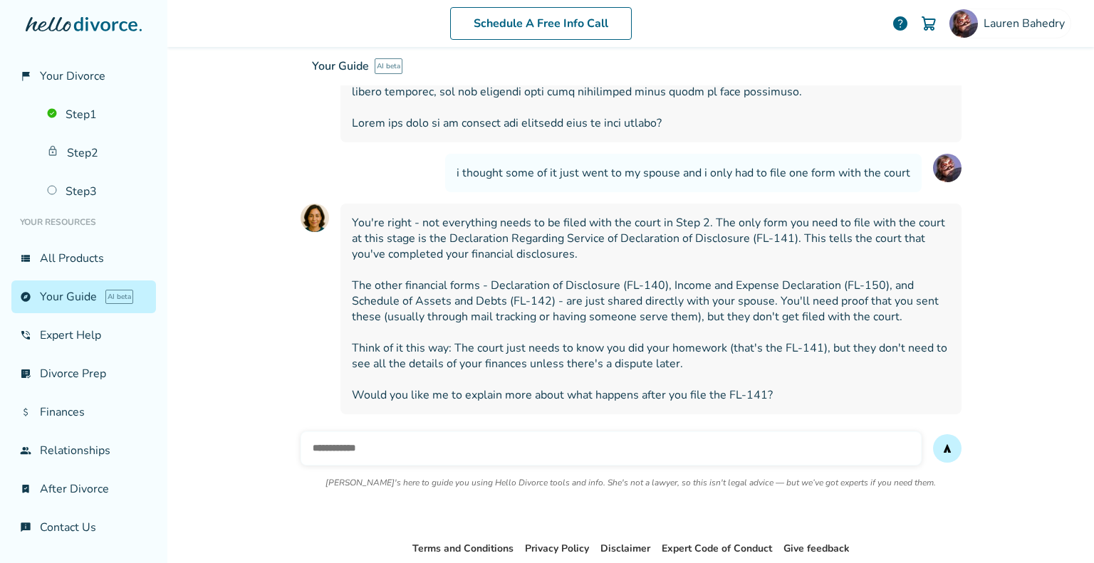
click at [418, 432] on input "text" at bounding box center [611, 449] width 621 height 34
drag, startPoint x: 760, startPoint y: 365, endPoint x: 720, endPoint y: 366, distance: 39.9
click at [720, 366] on span "You're right - not everything needs to be filed with the court in Step 2. The o…" at bounding box center [651, 309] width 598 height 188
copy span "FL-141"
click at [470, 432] on input "**********" at bounding box center [611, 449] width 621 height 34
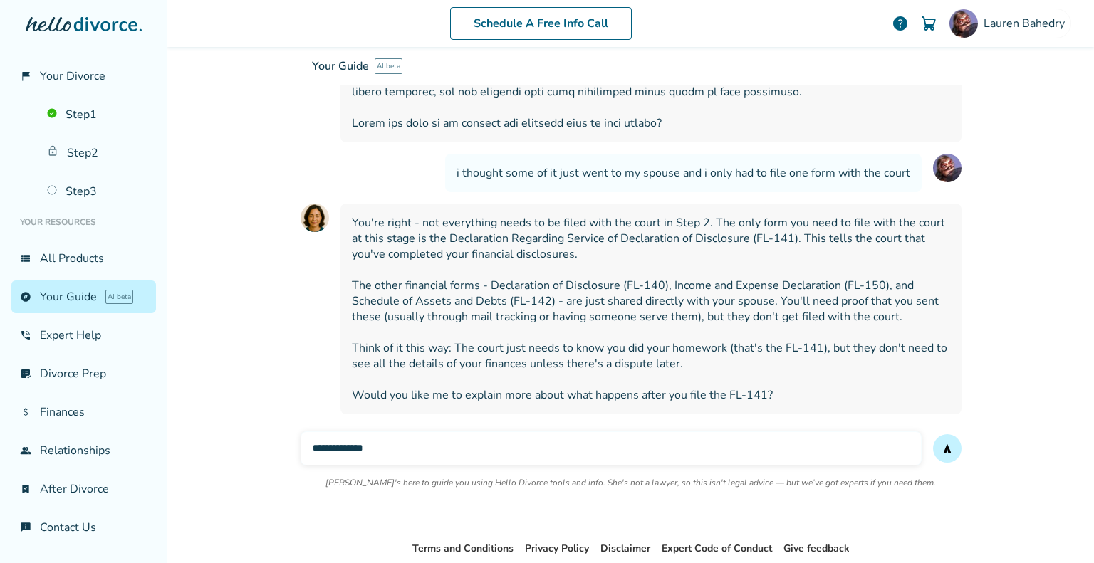
click at [470, 432] on input "**********" at bounding box center [611, 449] width 621 height 34
paste input "******"
click at [360, 432] on input "**********" at bounding box center [611, 449] width 621 height 34
click at [433, 432] on input "**********" at bounding box center [611, 449] width 621 height 34
type input "**********"
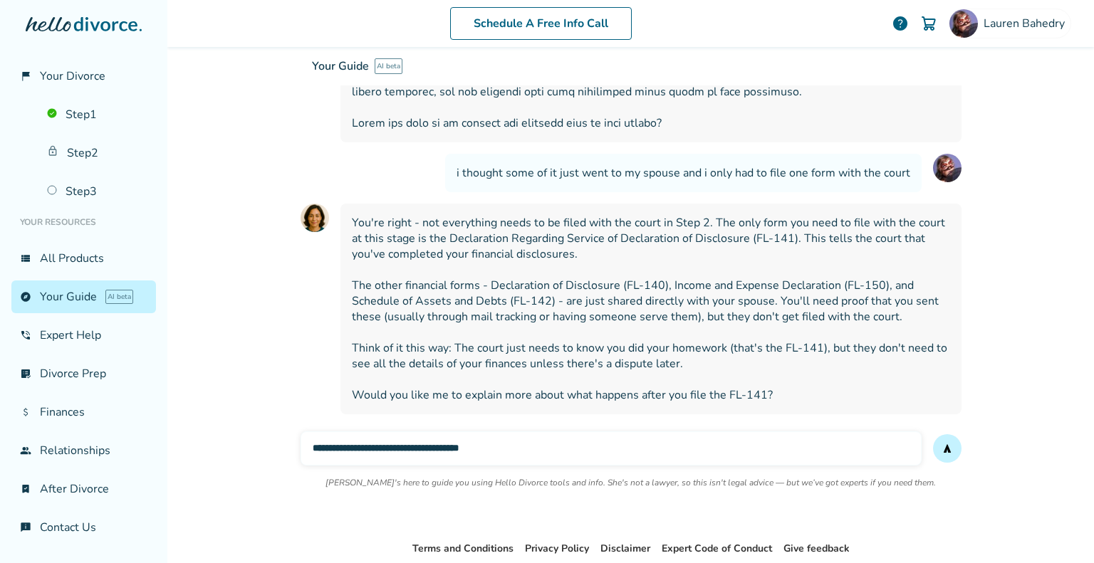
click at [933, 435] on button "send" at bounding box center [947, 449] width 28 height 28
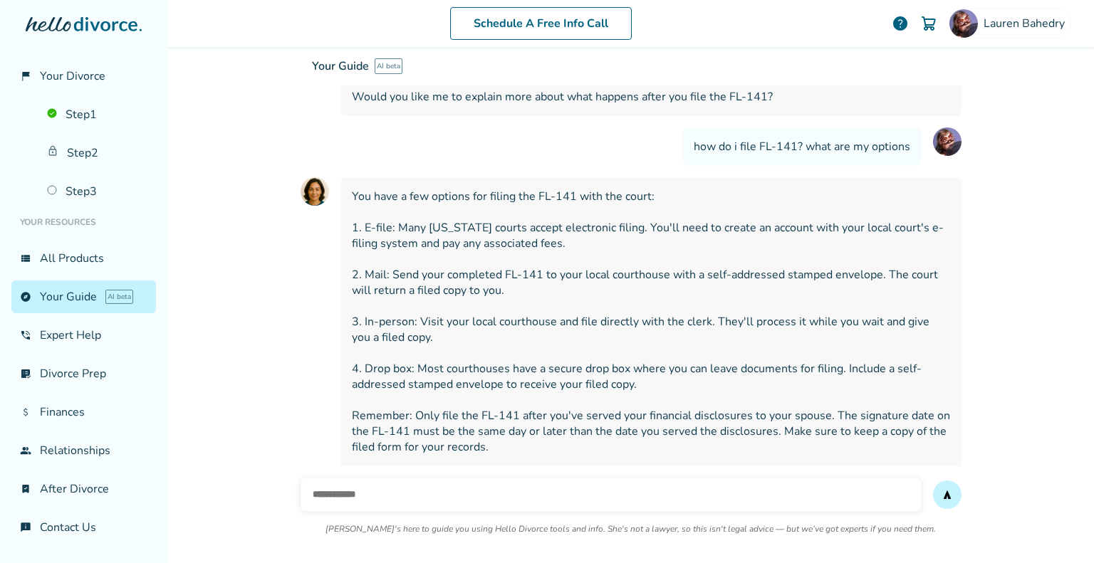
scroll to position [2163, 0]
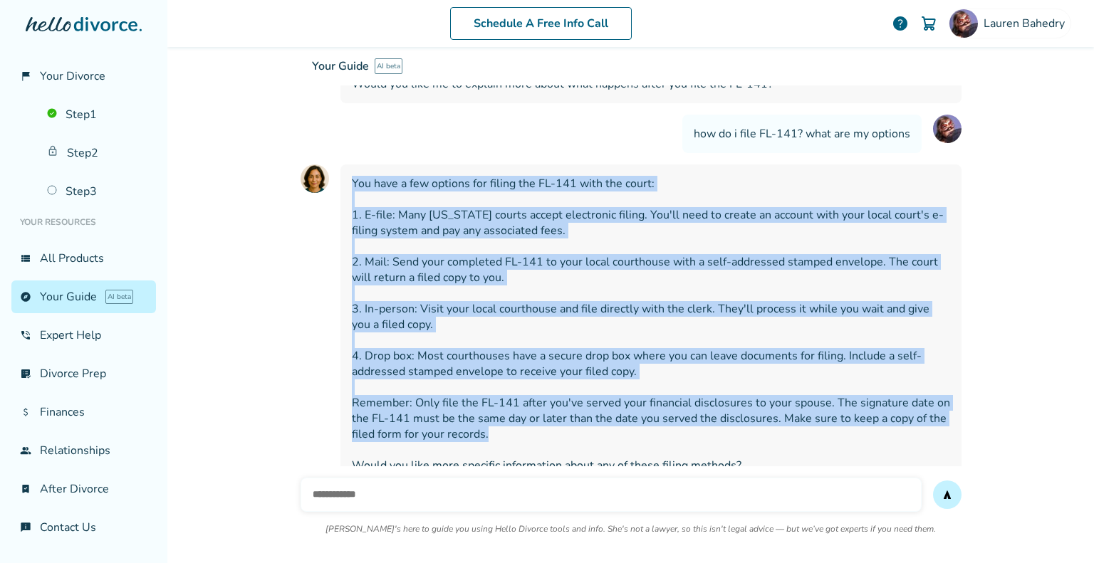
drag, startPoint x: 501, startPoint y: 400, endPoint x: 345, endPoint y: 155, distance: 290.5
click at [352, 176] on span "You have a few options for filing the FL-141 with the court: 1. E-file: Many [U…" at bounding box center [651, 325] width 598 height 298
copy span "You have a few options for filing the FL-141 with the court: 1. E-file: Many [U…"
